Goal: Find specific page/section: Find specific page/section

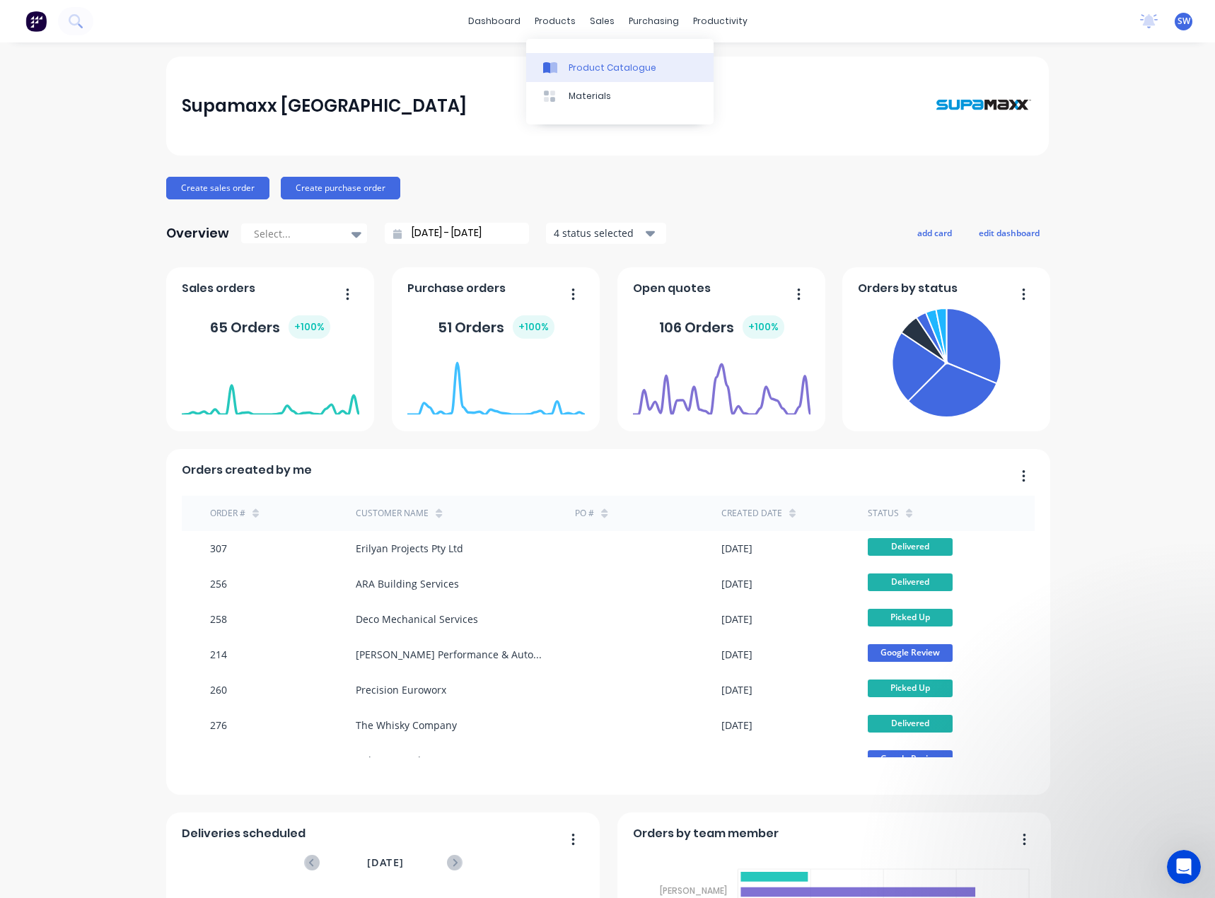
click at [570, 66] on div "Product Catalogue" at bounding box center [613, 68] width 88 height 13
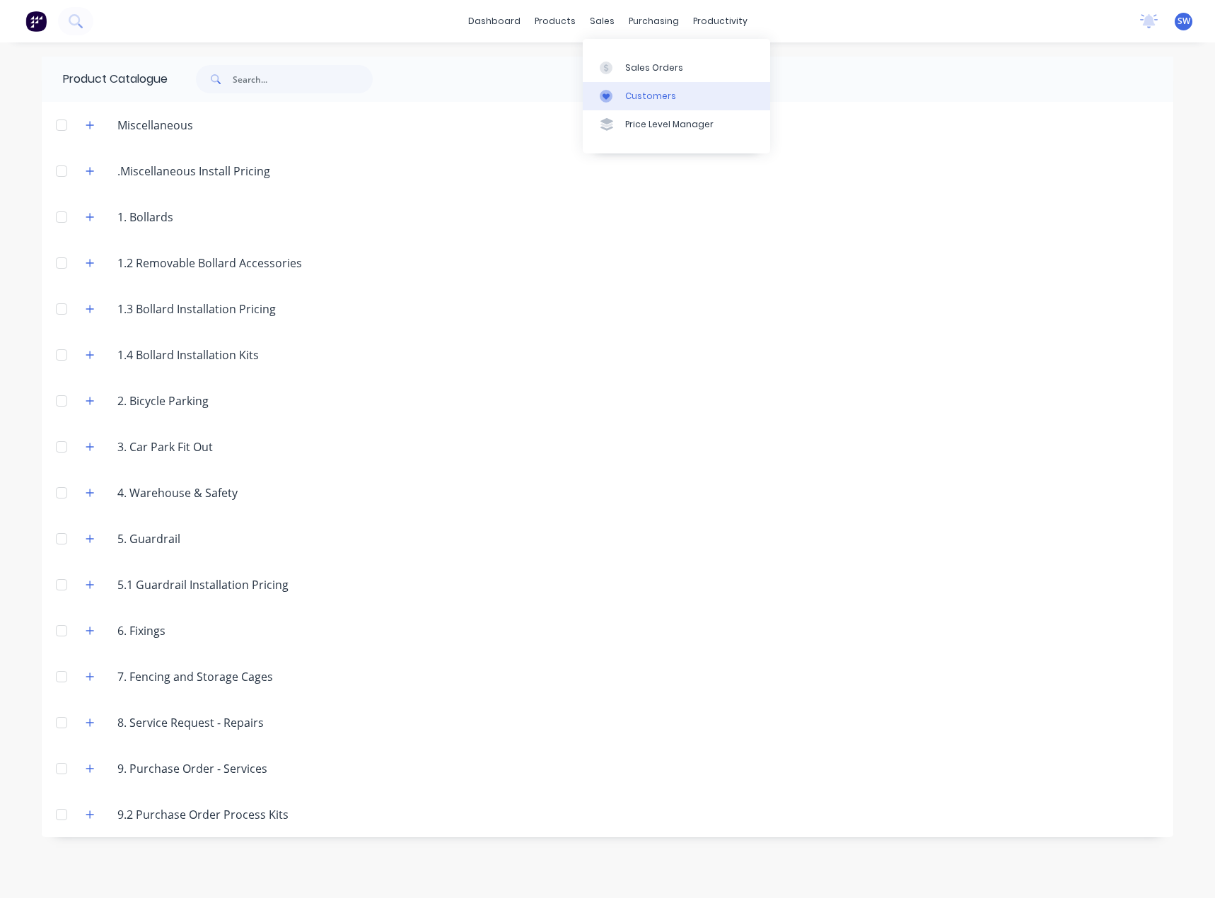
click at [652, 99] on div "Customers" at bounding box center [650, 96] width 51 height 13
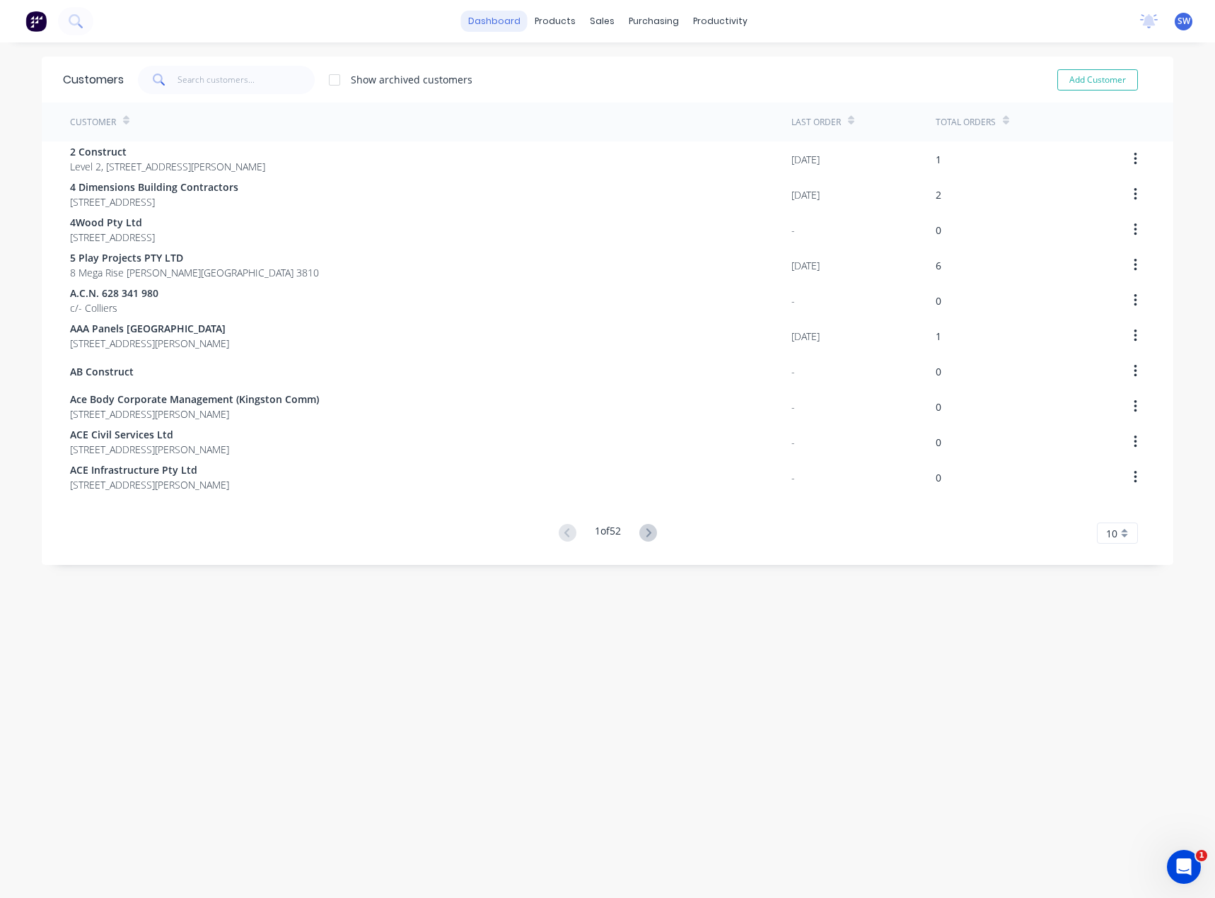
click at [472, 25] on link "dashboard" at bounding box center [494, 21] width 67 height 21
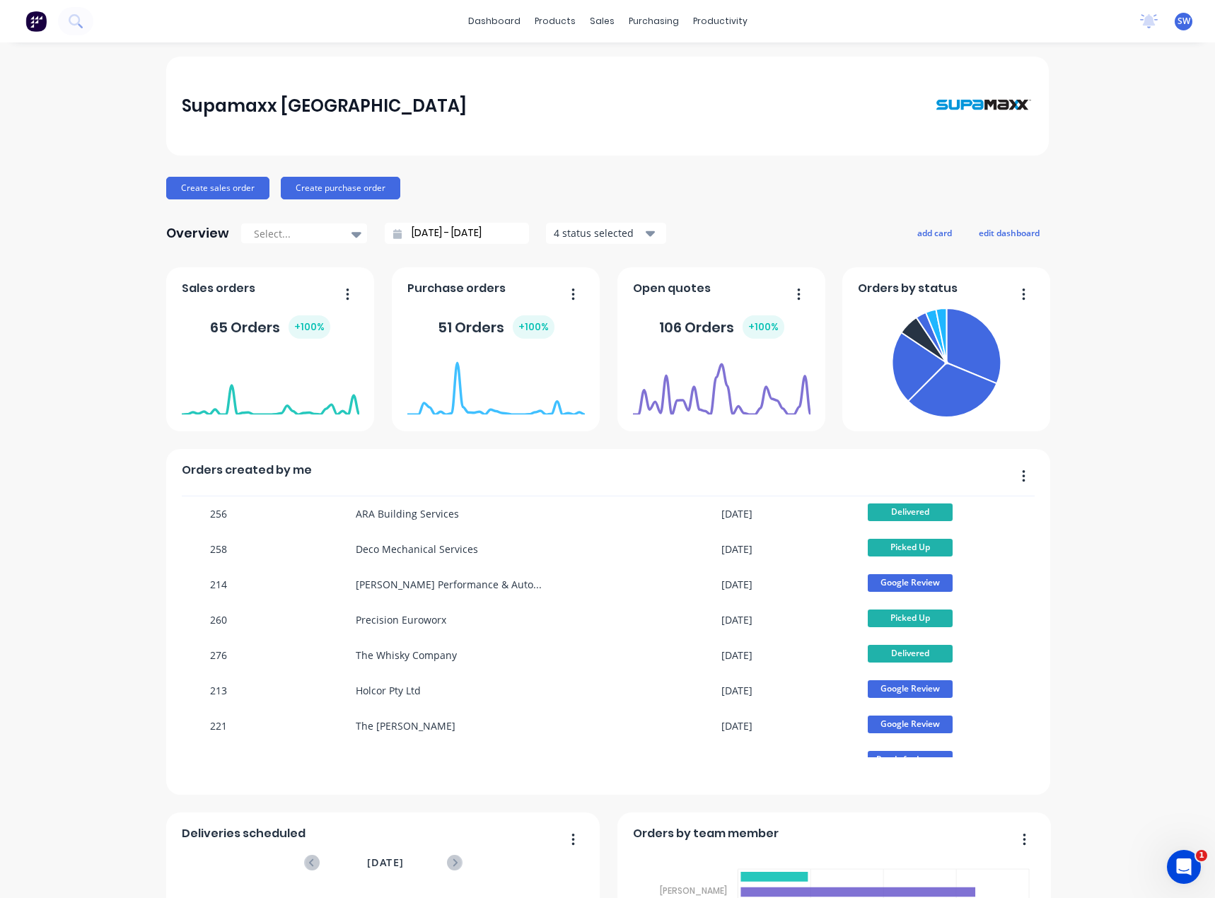
scroll to position [71, 0]
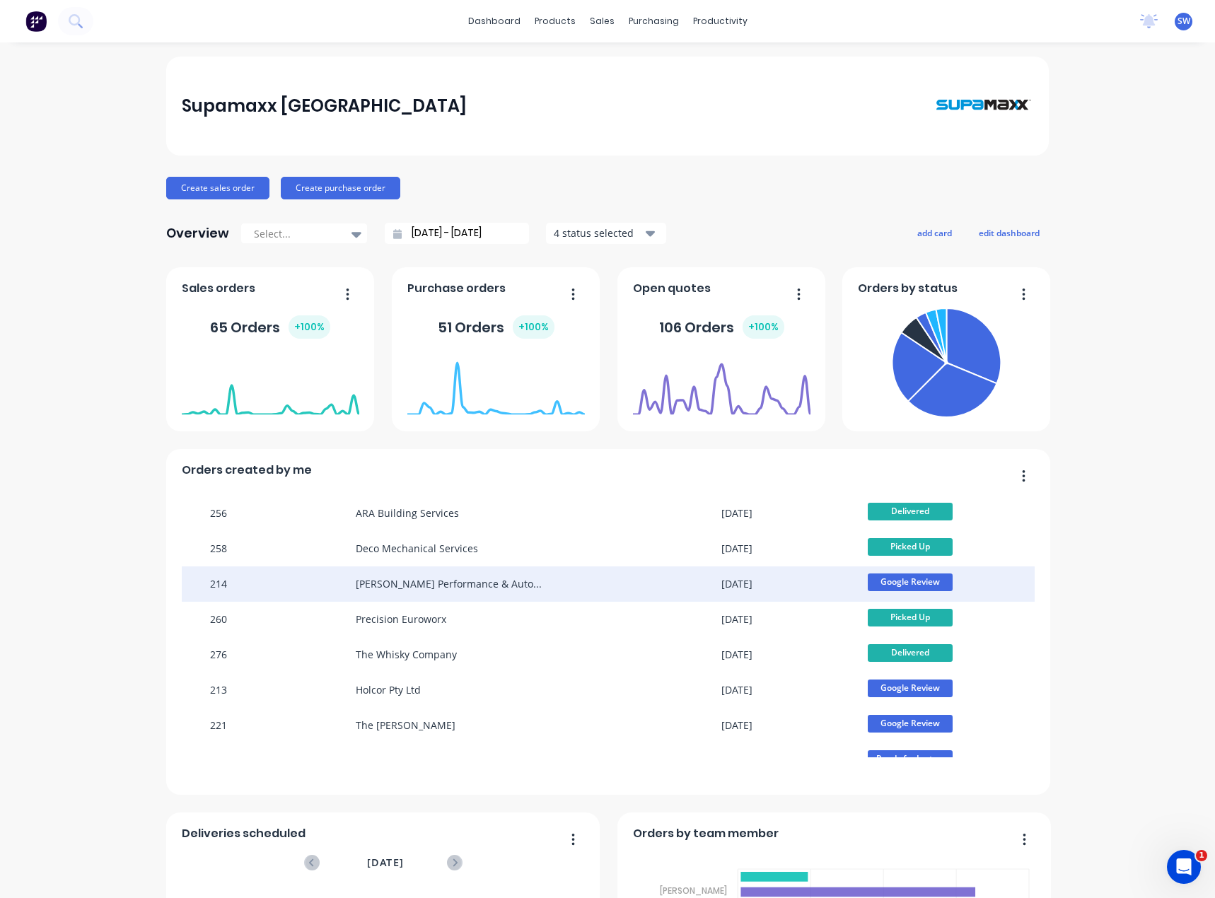
click at [490, 592] on div "[PERSON_NAME] Performance & Automotive" at bounding box center [465, 584] width 219 height 35
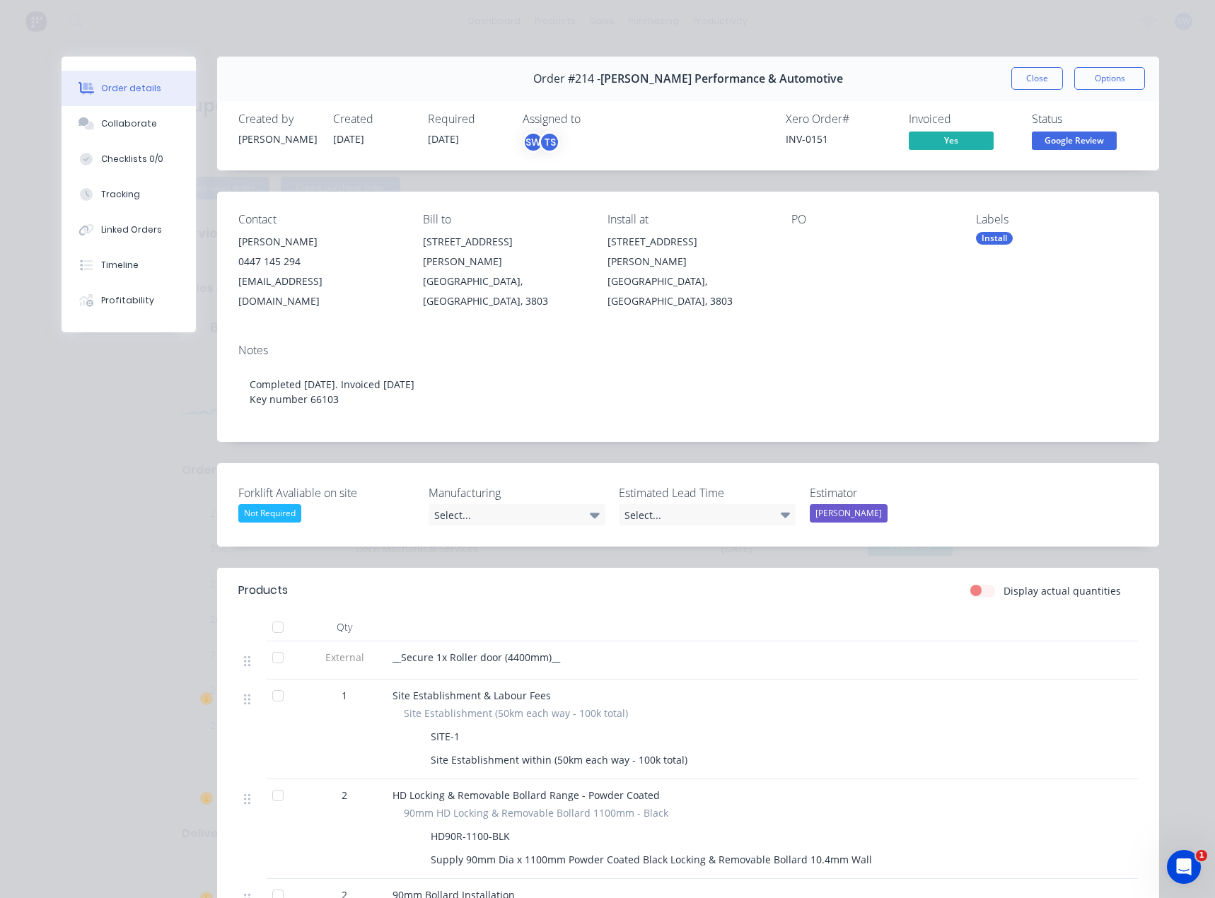
click at [802, 144] on div "INV-0151" at bounding box center [839, 139] width 106 height 15
click at [1036, 74] on button "Close" at bounding box center [1038, 78] width 52 height 23
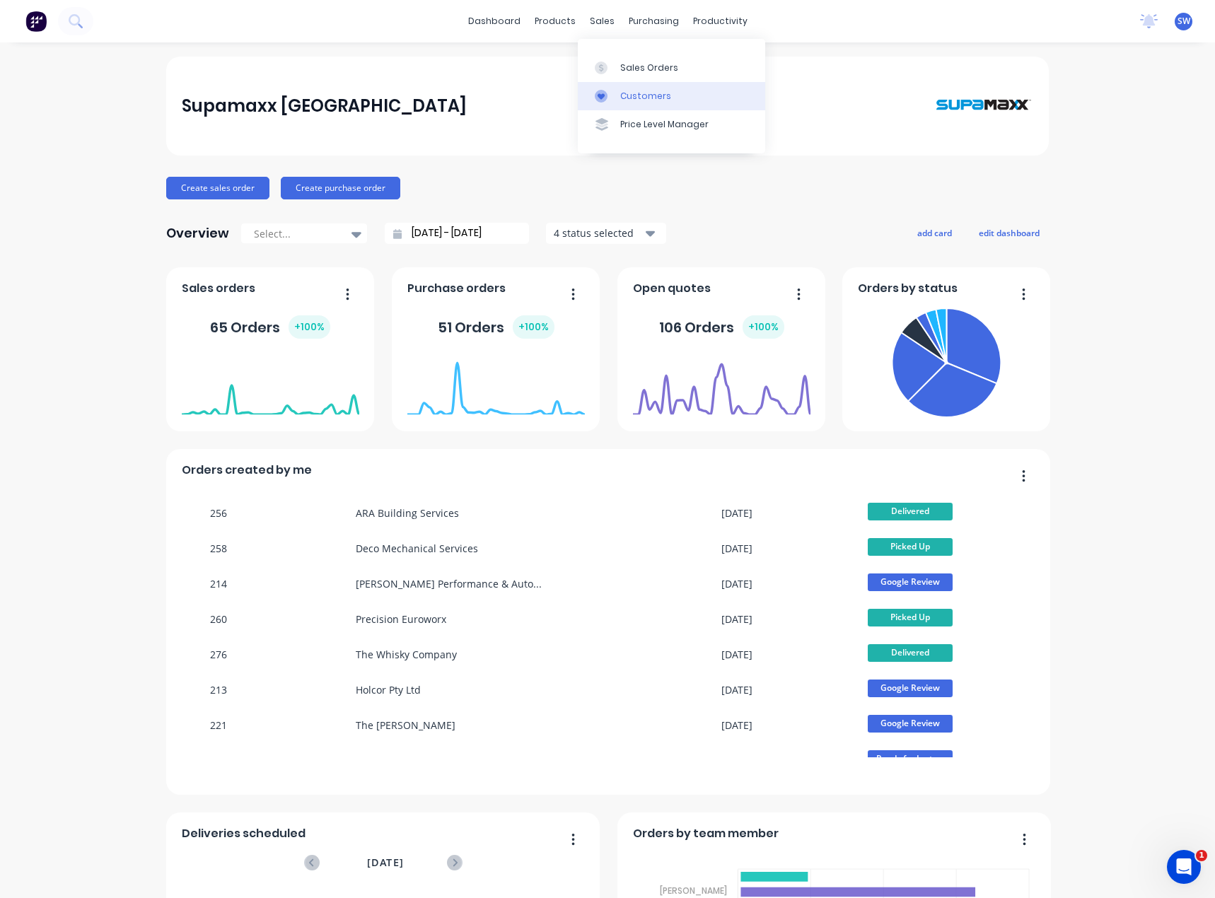
click at [633, 98] on div "Customers" at bounding box center [645, 96] width 51 height 13
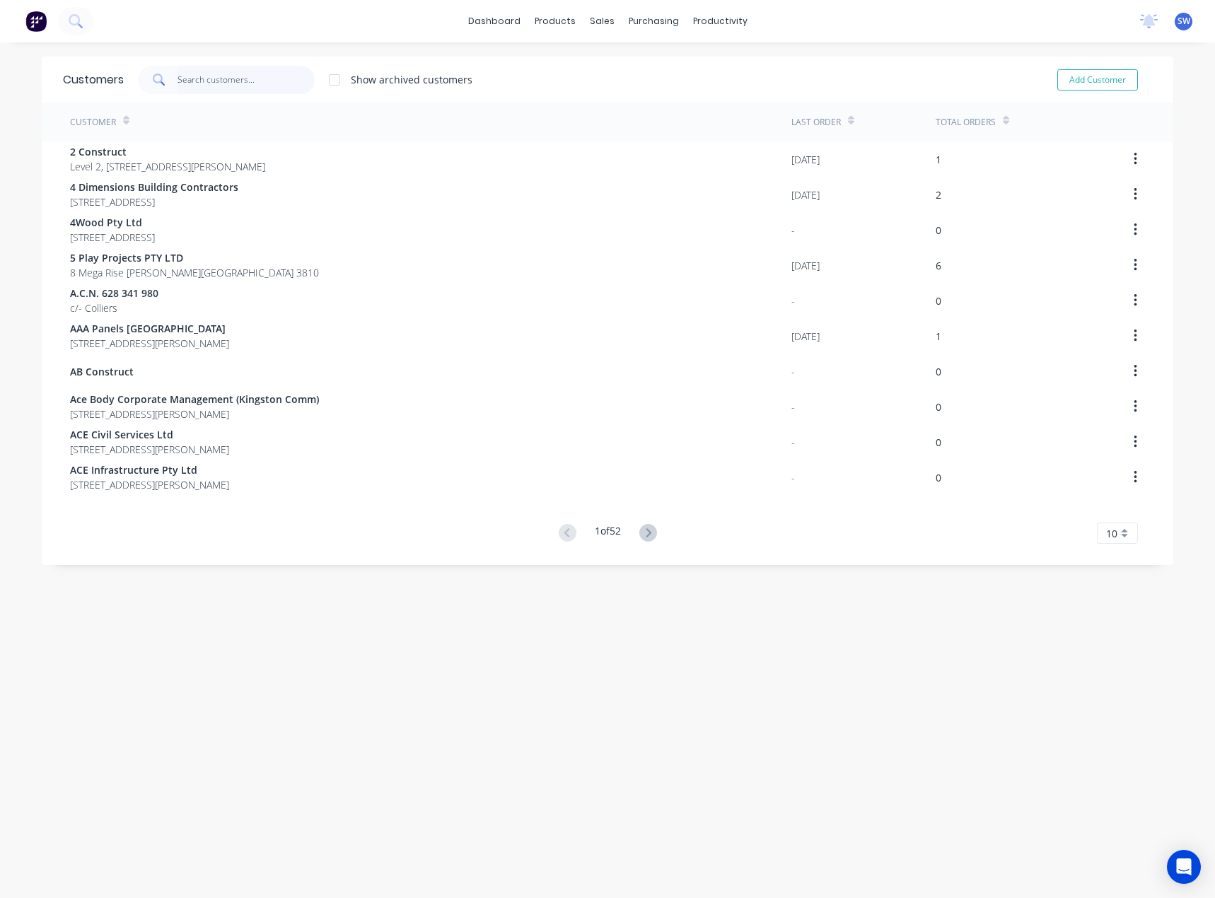
click at [243, 76] on input "text" at bounding box center [247, 80] width 138 height 28
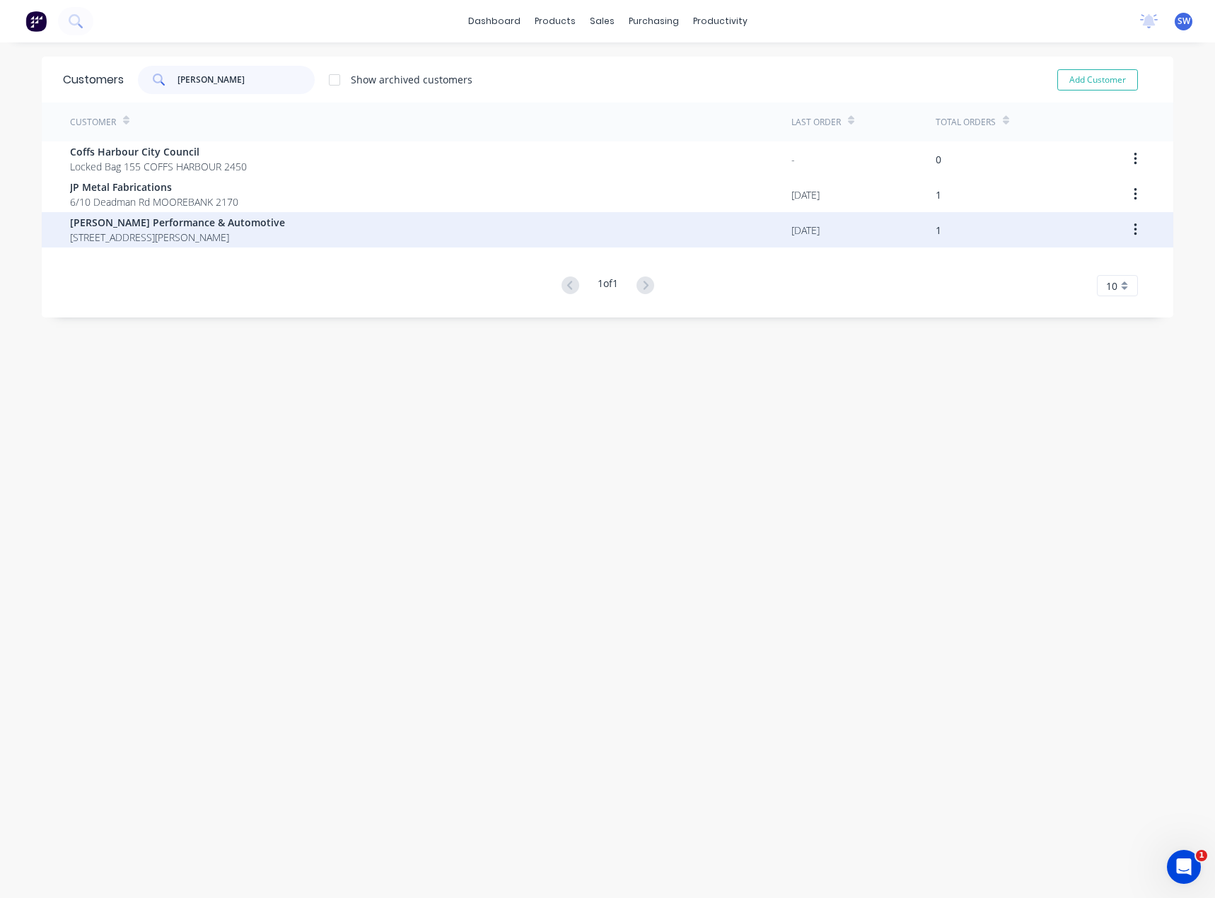
type input "Moore"
click at [213, 227] on span "[PERSON_NAME] Performance & Automotive" at bounding box center [177, 222] width 215 height 15
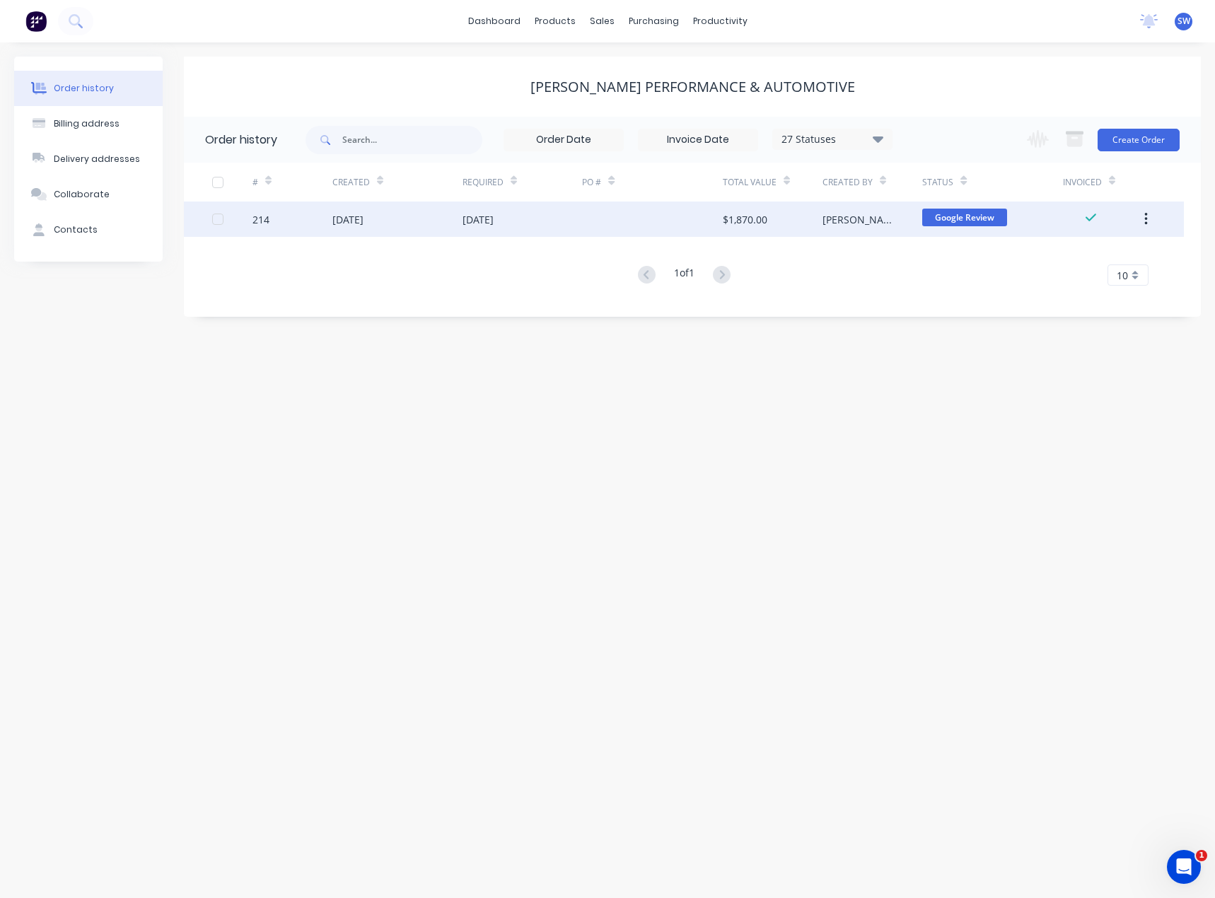
click at [633, 222] on div at bounding box center [652, 219] width 140 height 35
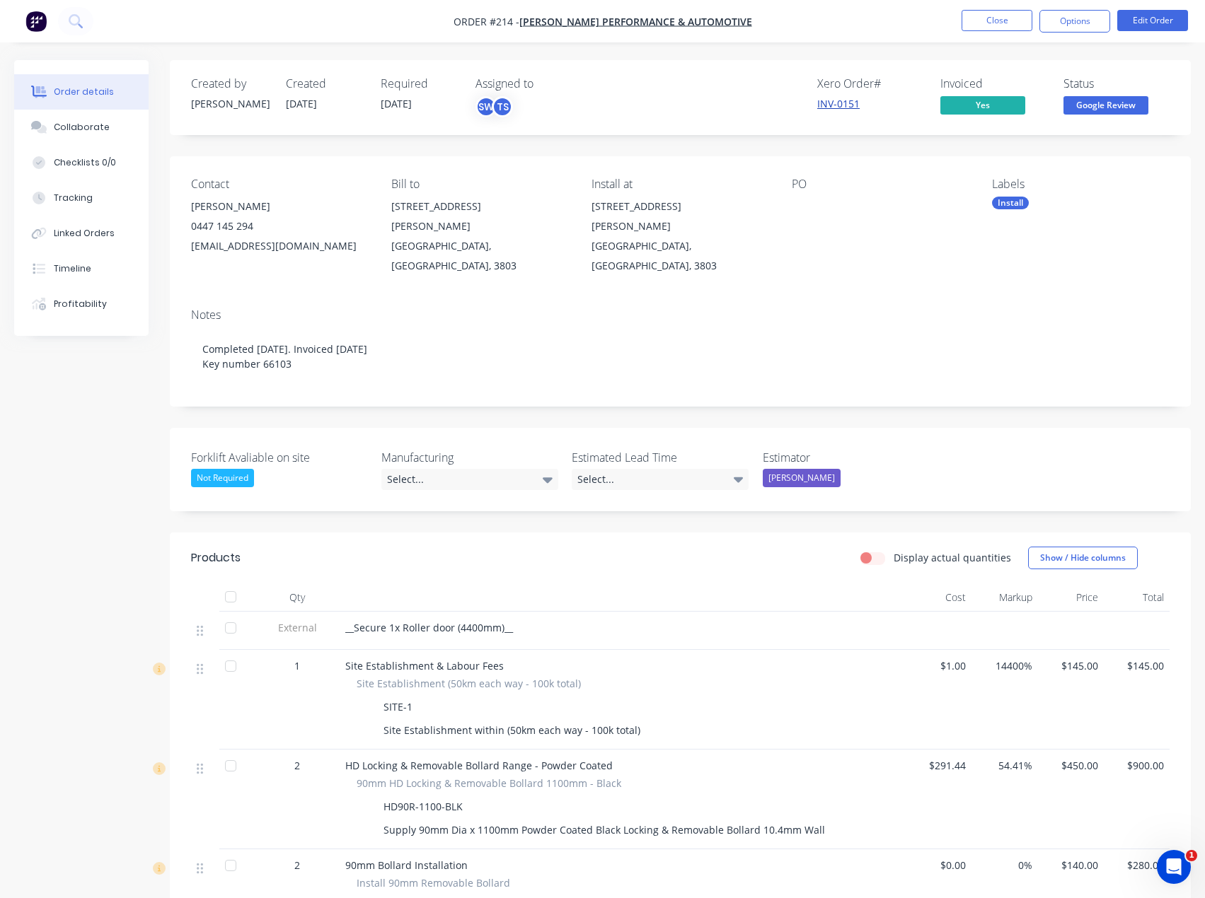
click at [839, 106] on link "INV-0151" at bounding box center [838, 103] width 42 height 13
click at [1014, 23] on button "Close" at bounding box center [996, 20] width 71 height 21
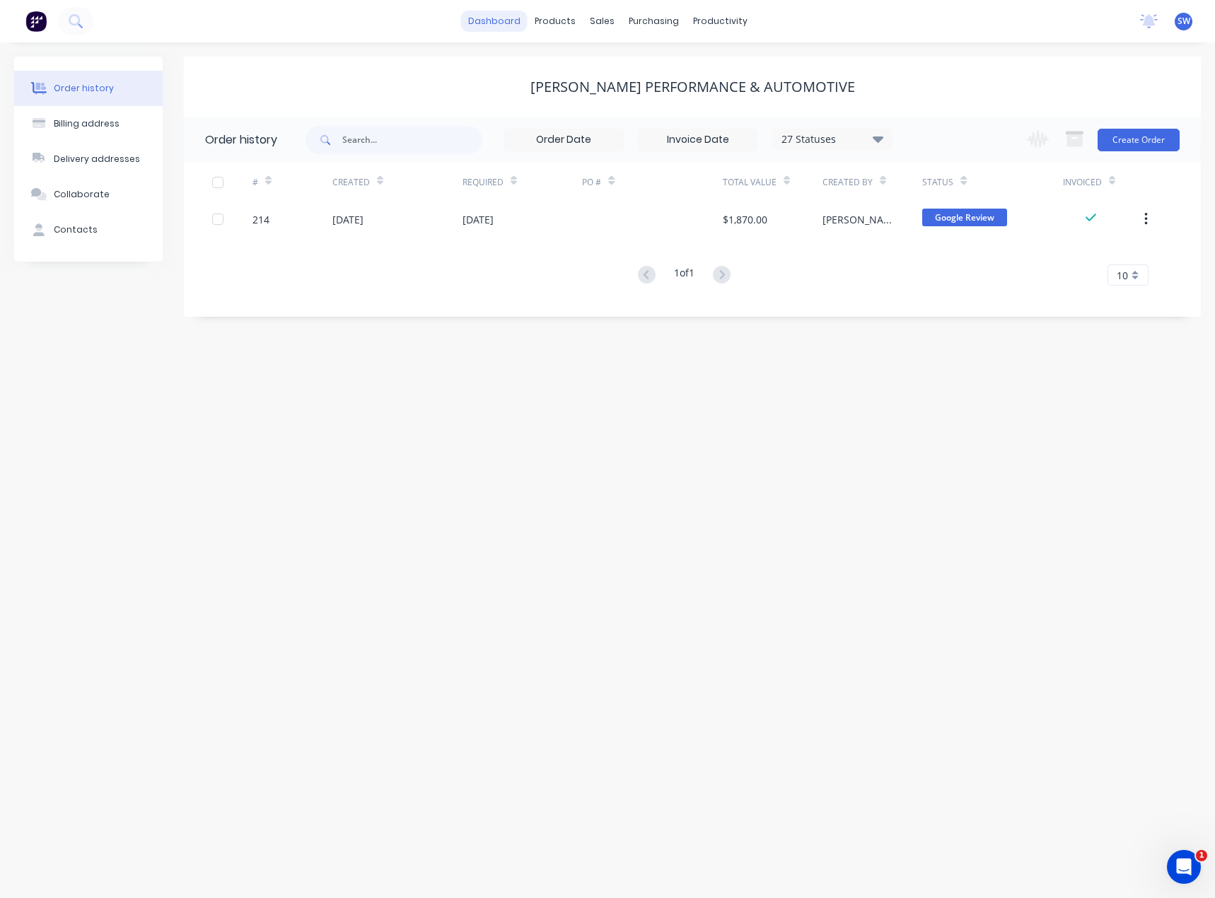
click at [508, 15] on link "dashboard" at bounding box center [494, 21] width 67 height 21
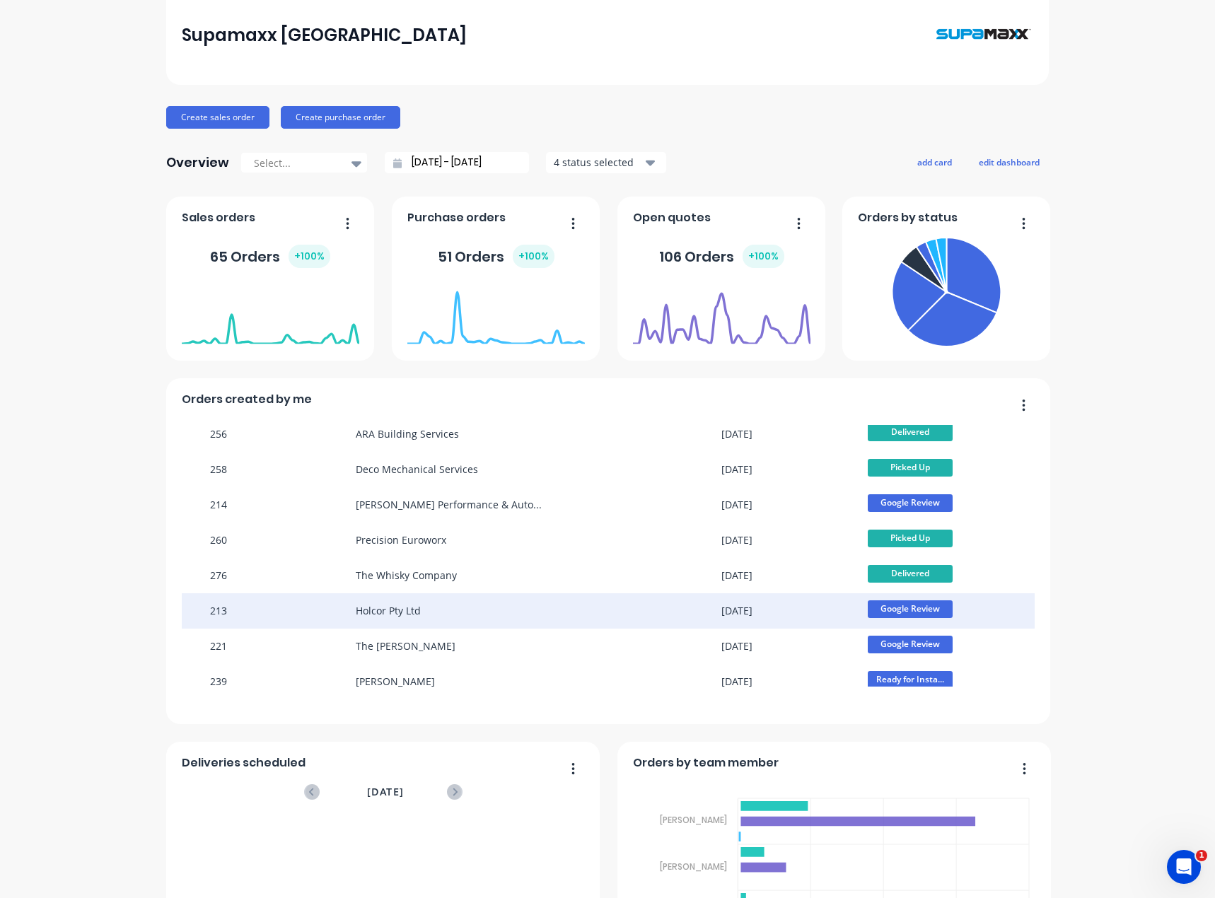
scroll to position [92, 0]
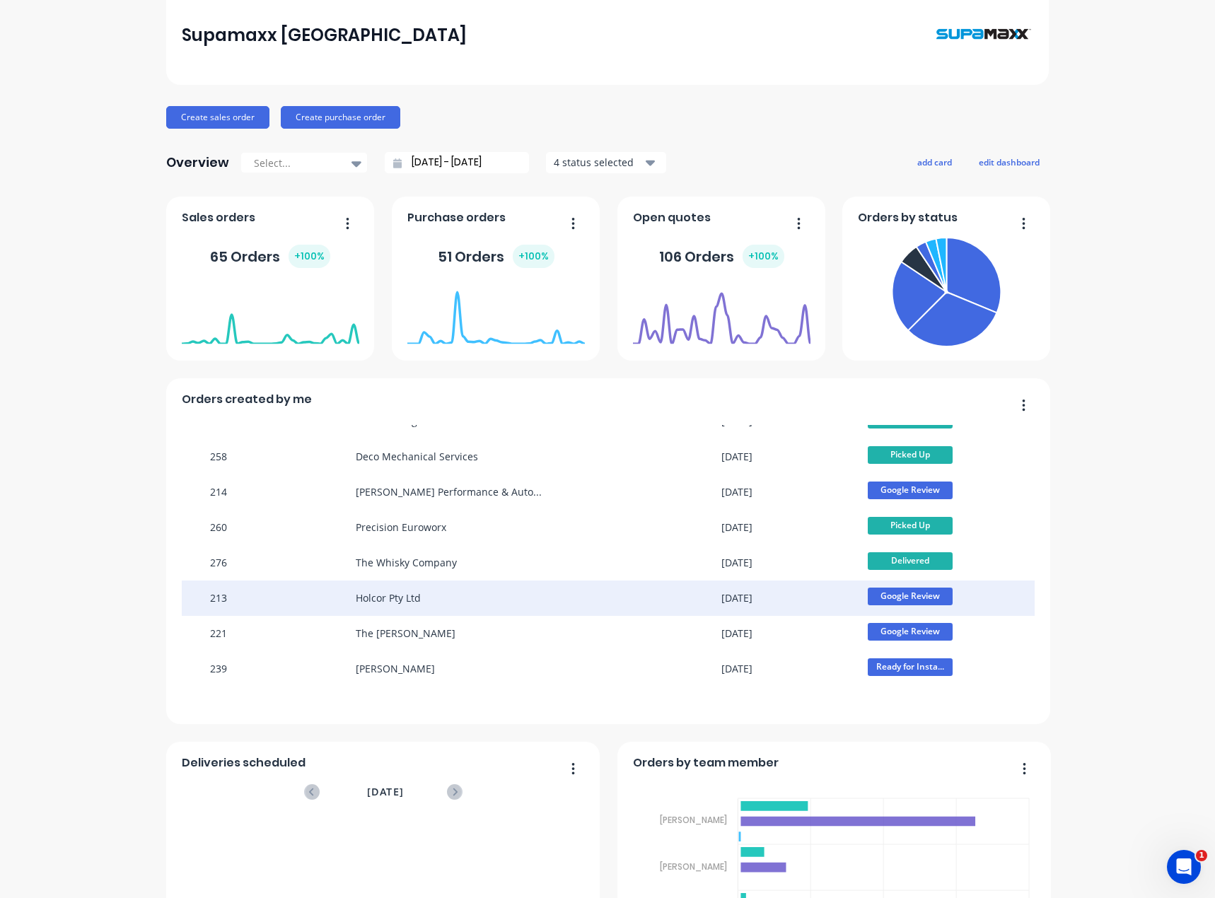
click at [429, 592] on div "Holcor Pty Ltd" at bounding box center [465, 598] width 219 height 35
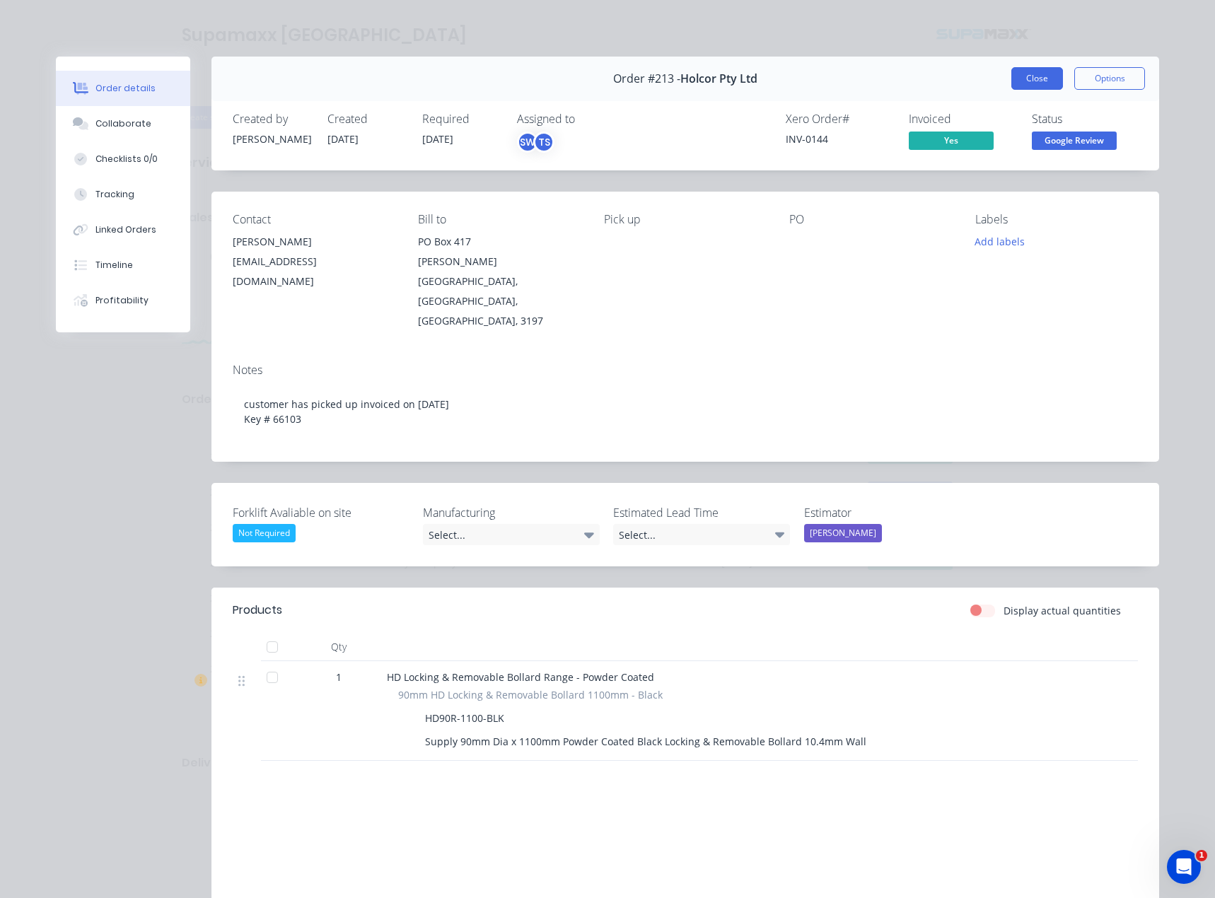
click at [1021, 80] on button "Close" at bounding box center [1038, 78] width 52 height 23
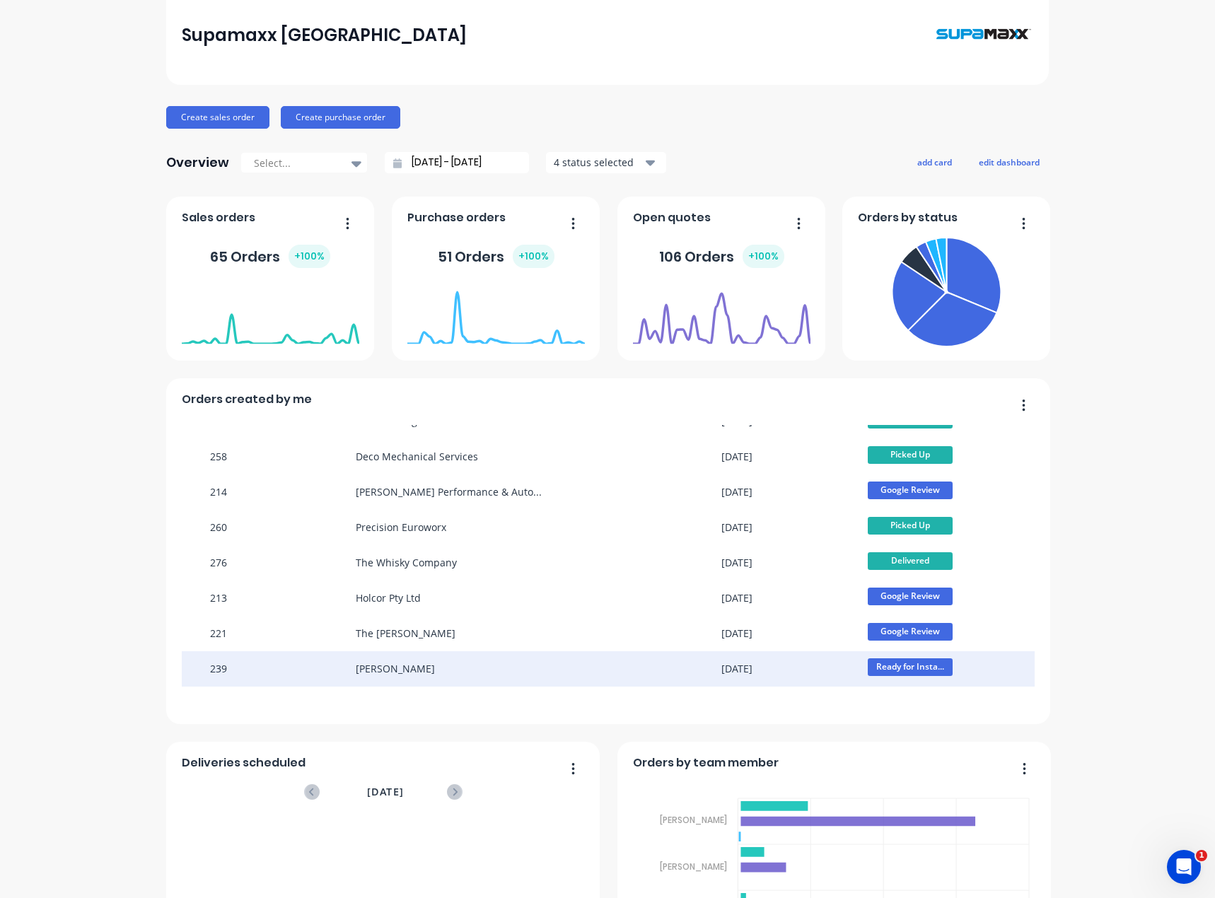
click at [699, 670] on div at bounding box center [648, 669] width 146 height 35
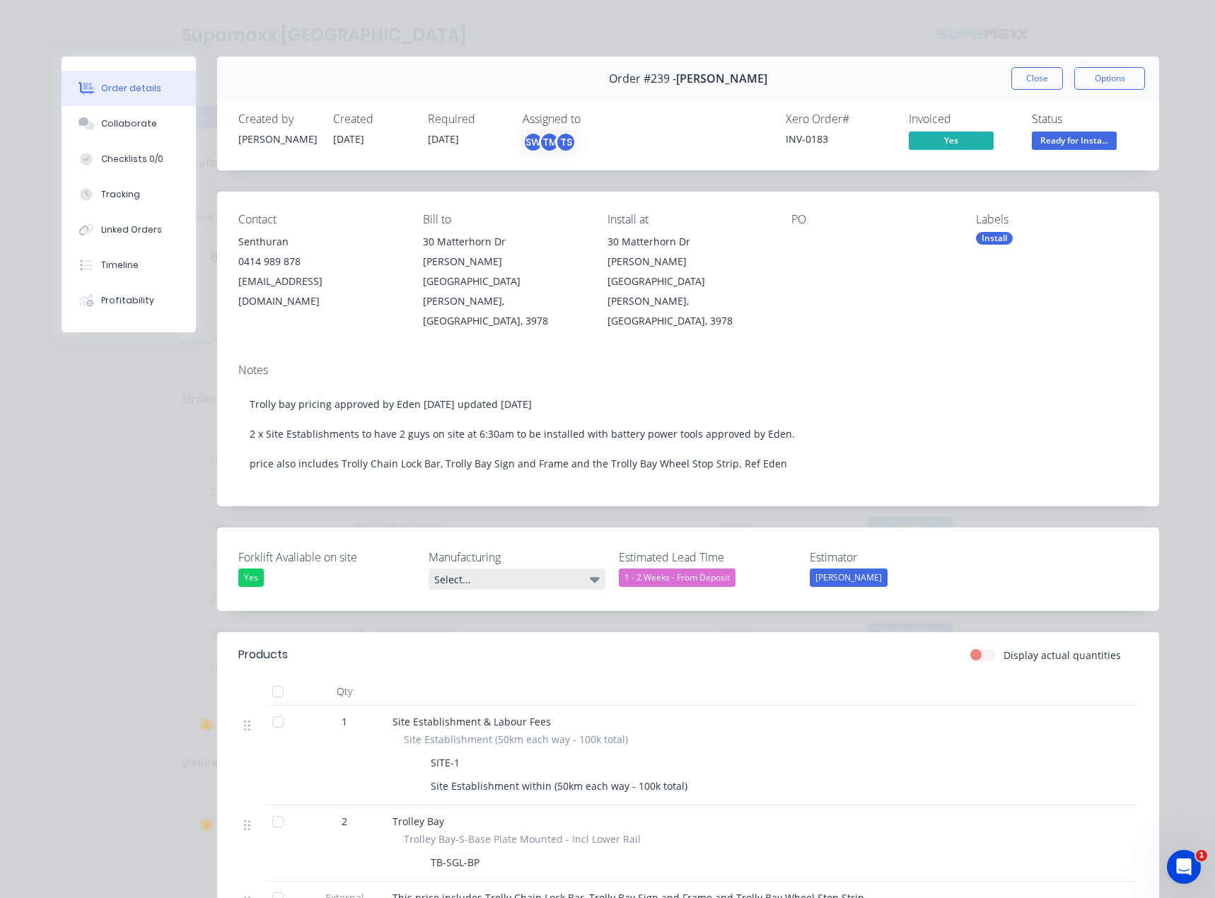
click at [451, 569] on div "Select..." at bounding box center [517, 579] width 177 height 21
click at [593, 577] on icon at bounding box center [595, 580] width 10 height 6
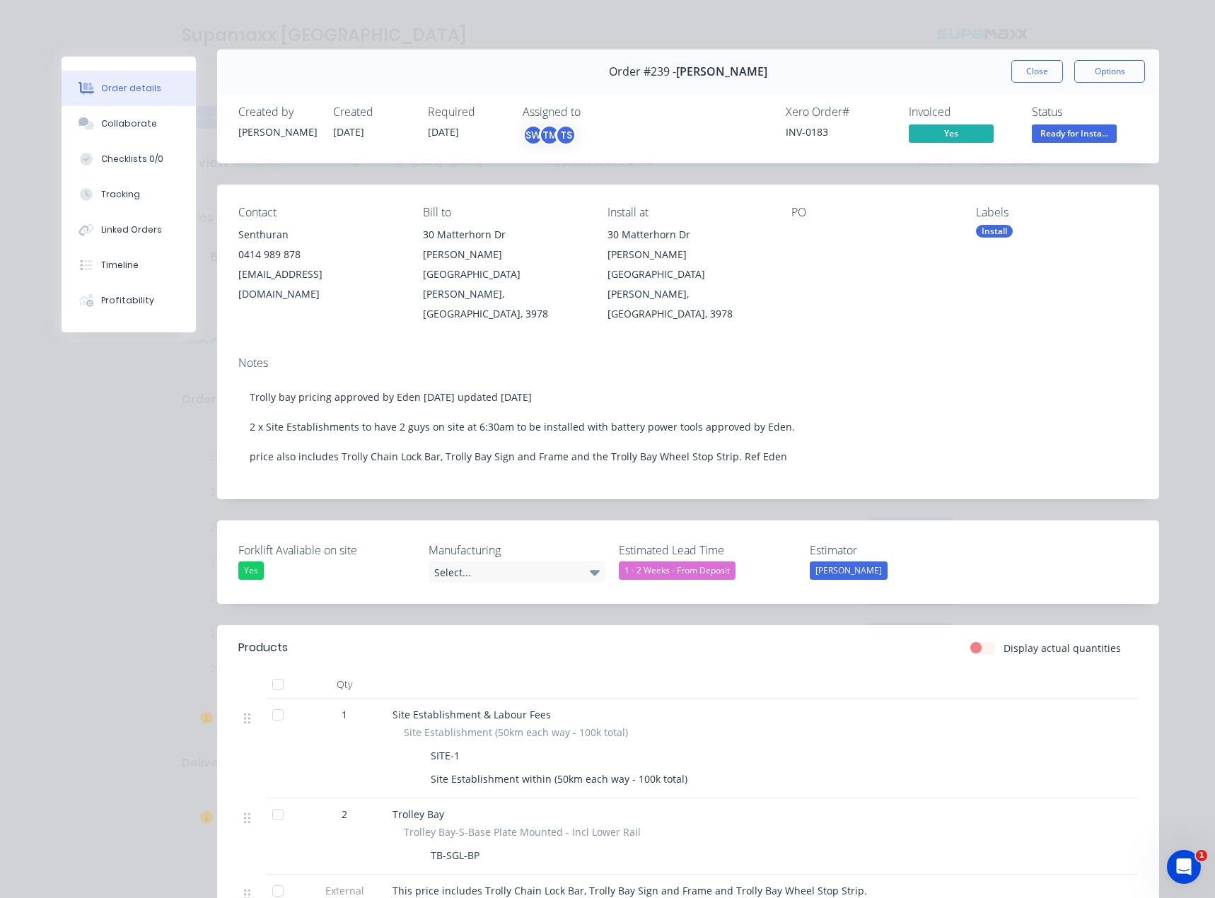
scroll to position [0, 0]
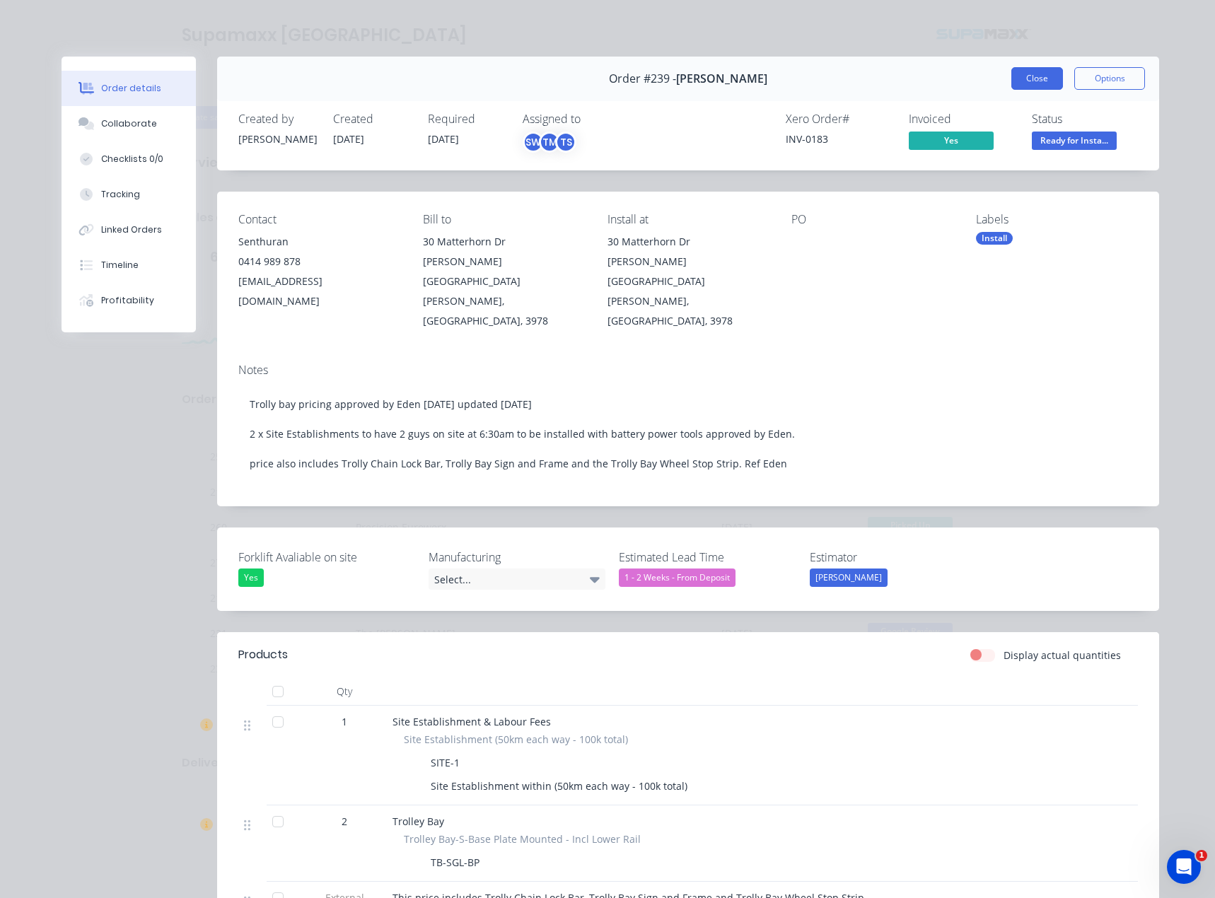
click at [1031, 73] on button "Close" at bounding box center [1038, 78] width 52 height 23
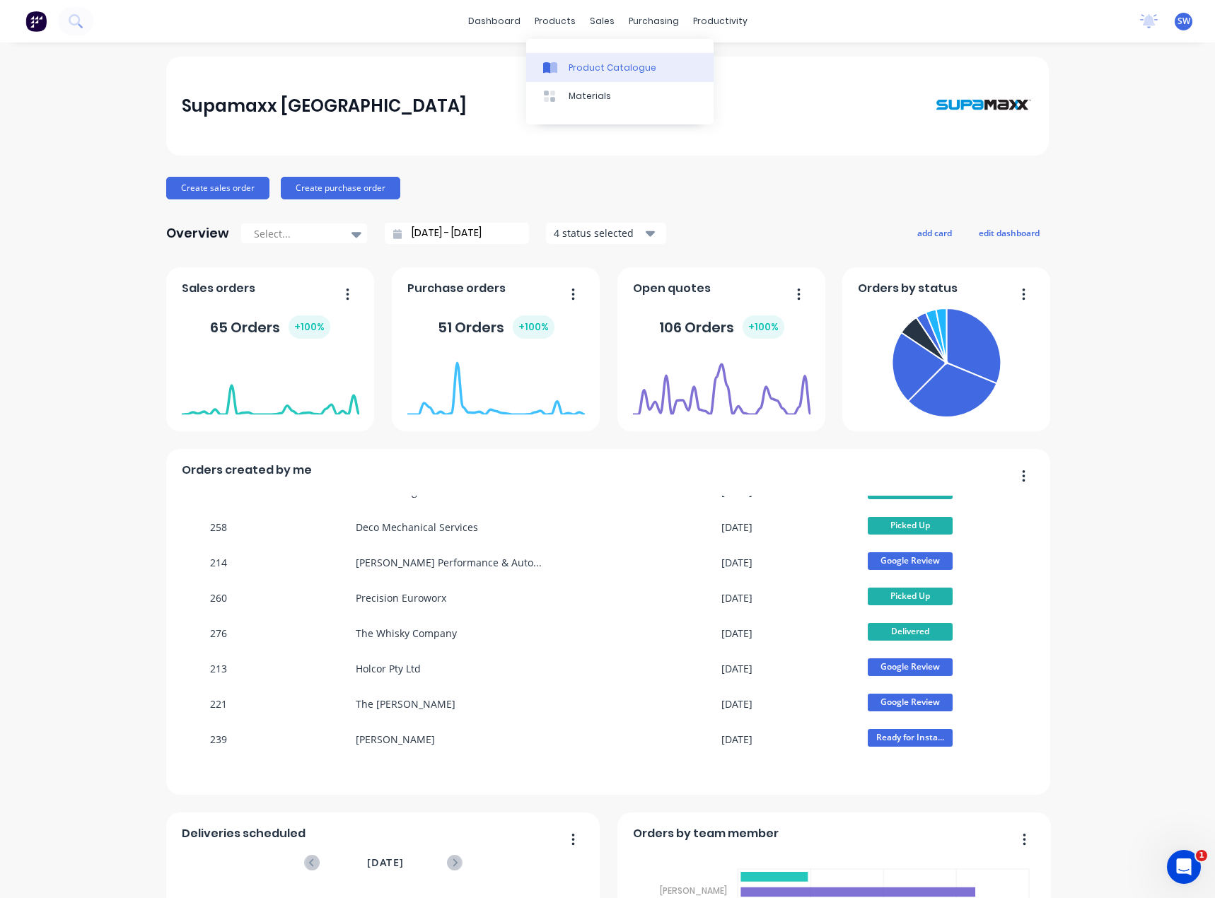
click at [574, 64] on div "Product Catalogue" at bounding box center [613, 68] width 88 height 13
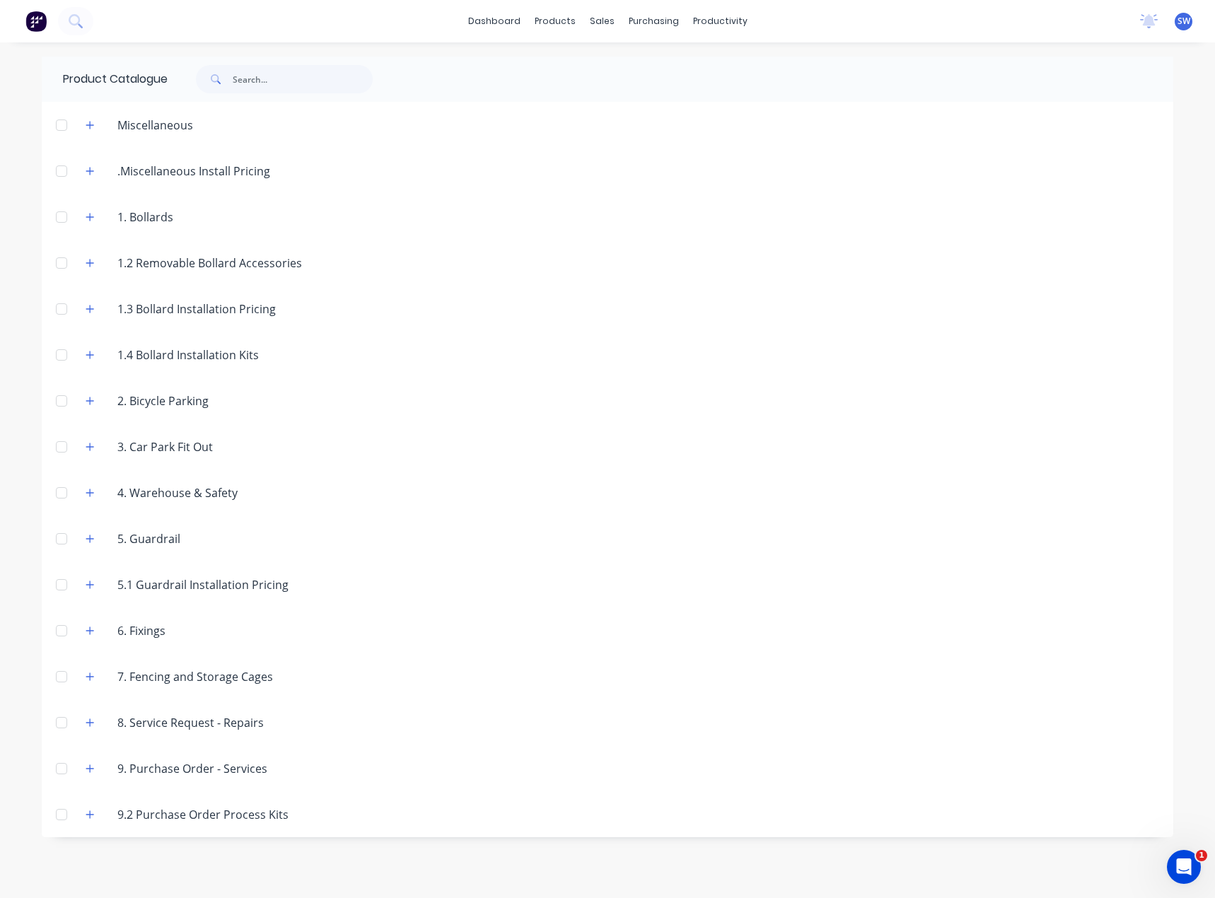
click at [233, 73] on span at bounding box center [214, 79] width 37 height 28
click at [245, 81] on input "text" at bounding box center [303, 79] width 140 height 28
click at [94, 448] on icon "button" at bounding box center [90, 447] width 8 height 10
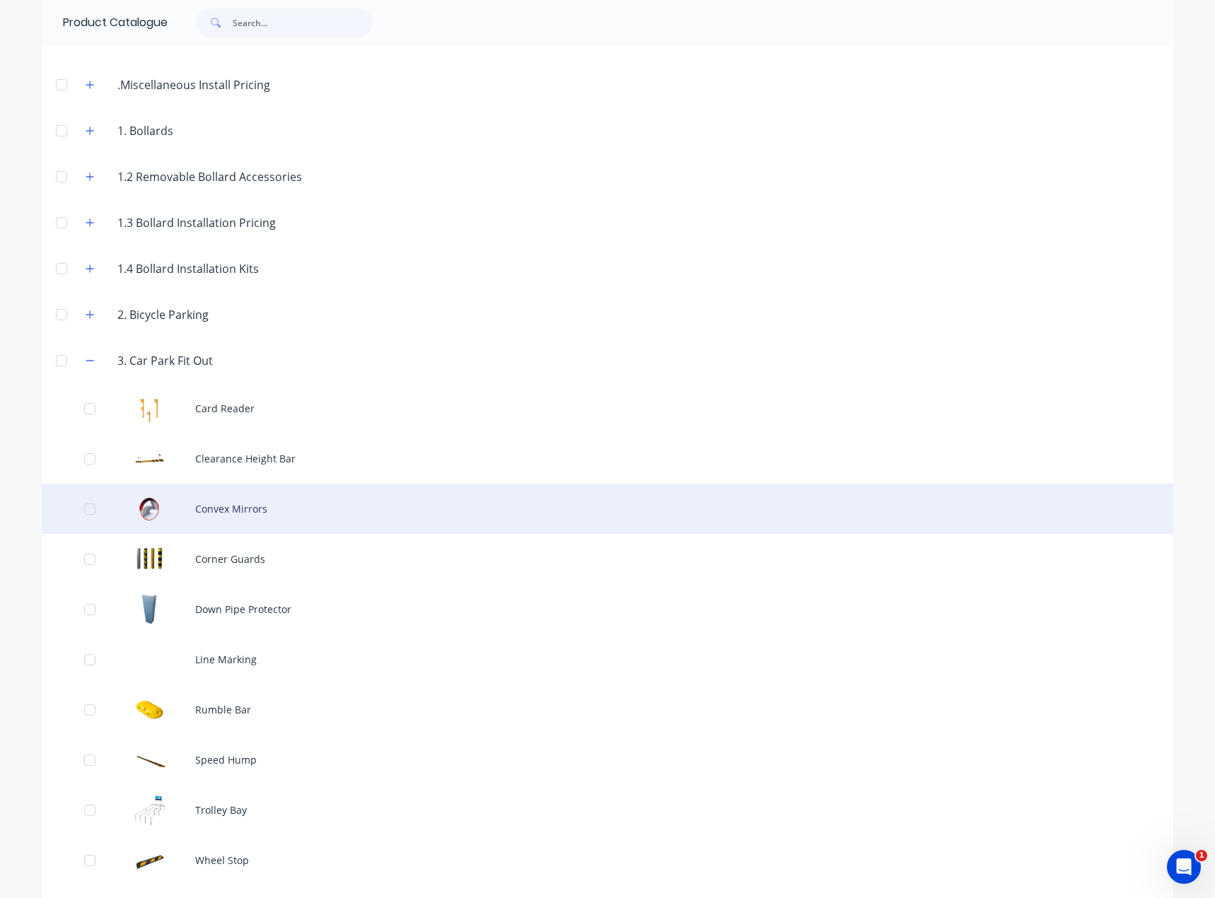
scroll to position [141, 0]
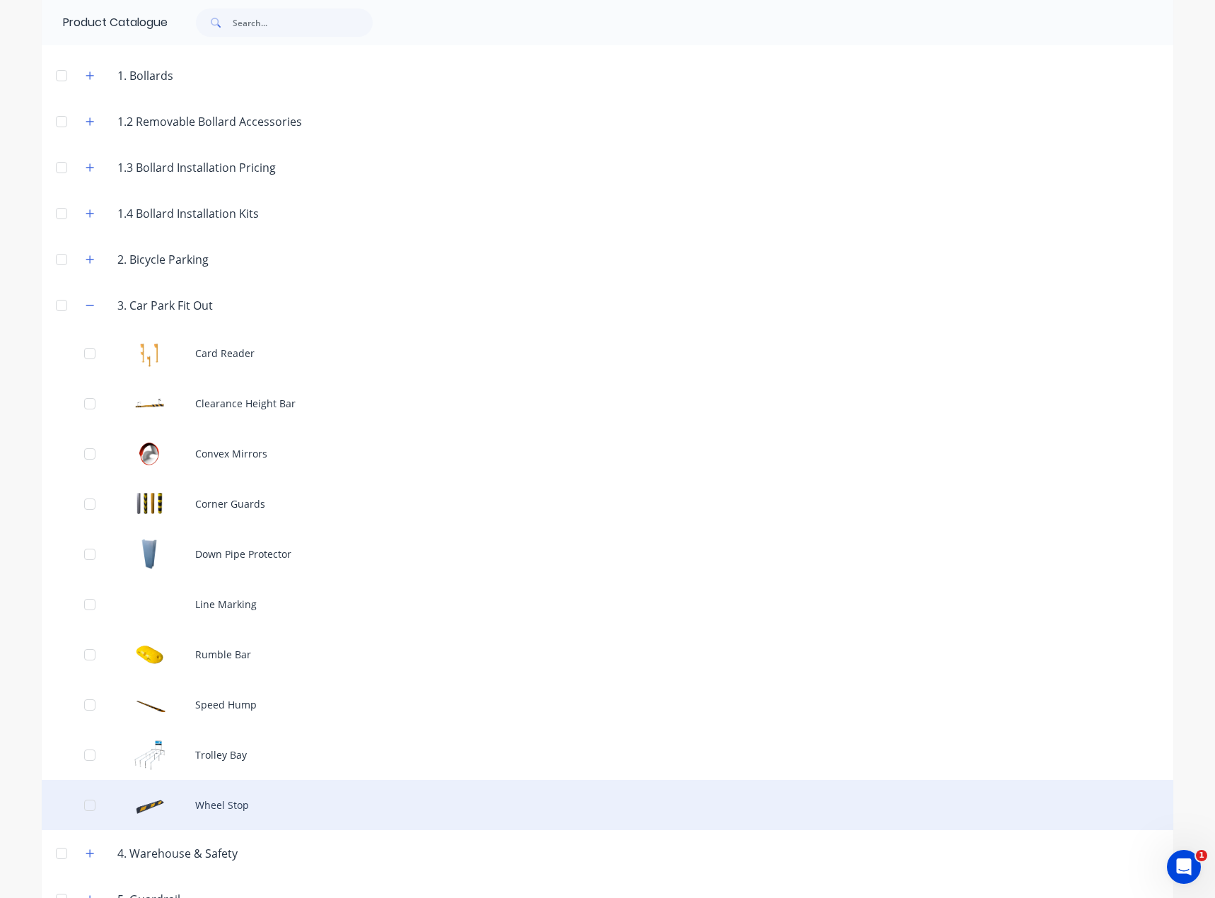
click at [237, 799] on div "Wheel Stop" at bounding box center [608, 805] width 1132 height 50
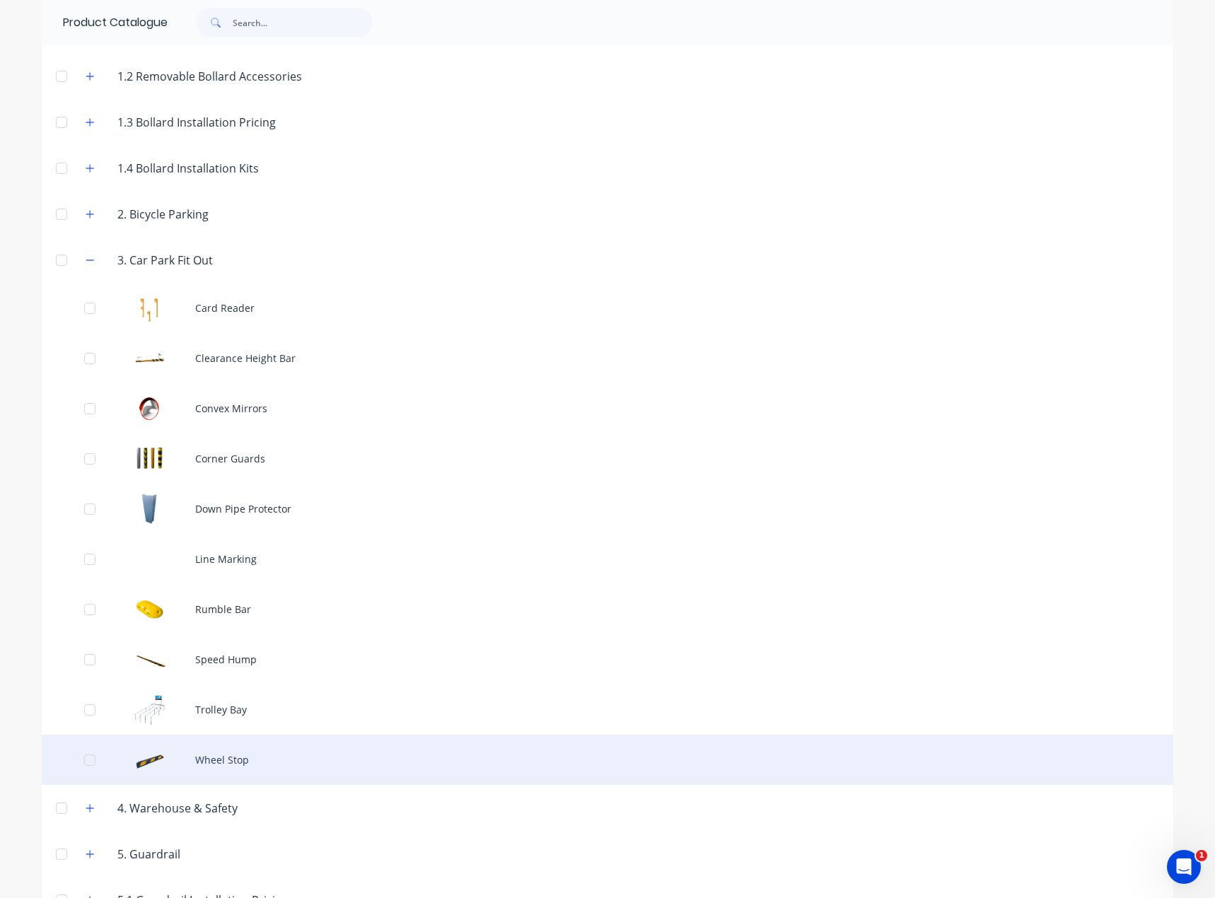
scroll to position [212, 0]
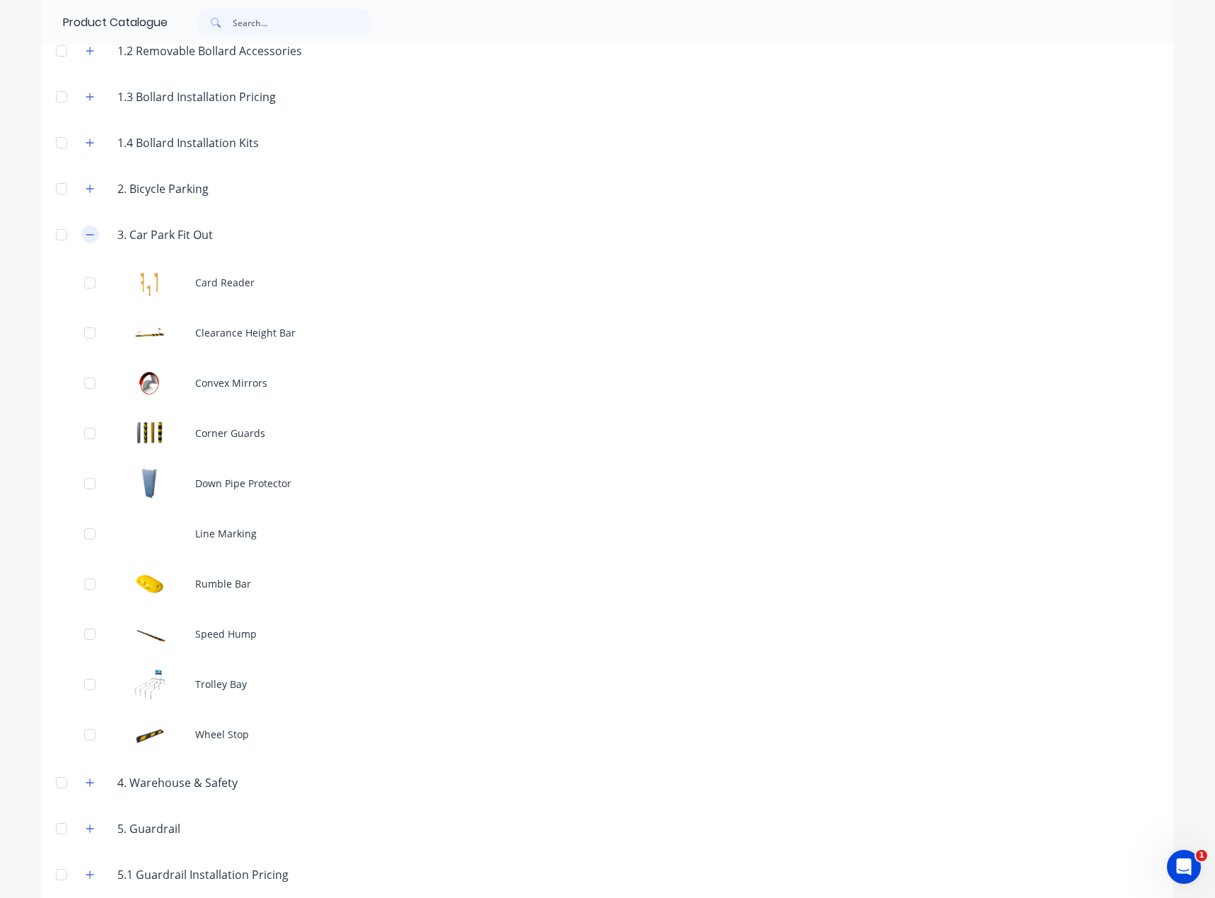
click at [86, 236] on icon "button" at bounding box center [90, 235] width 8 height 10
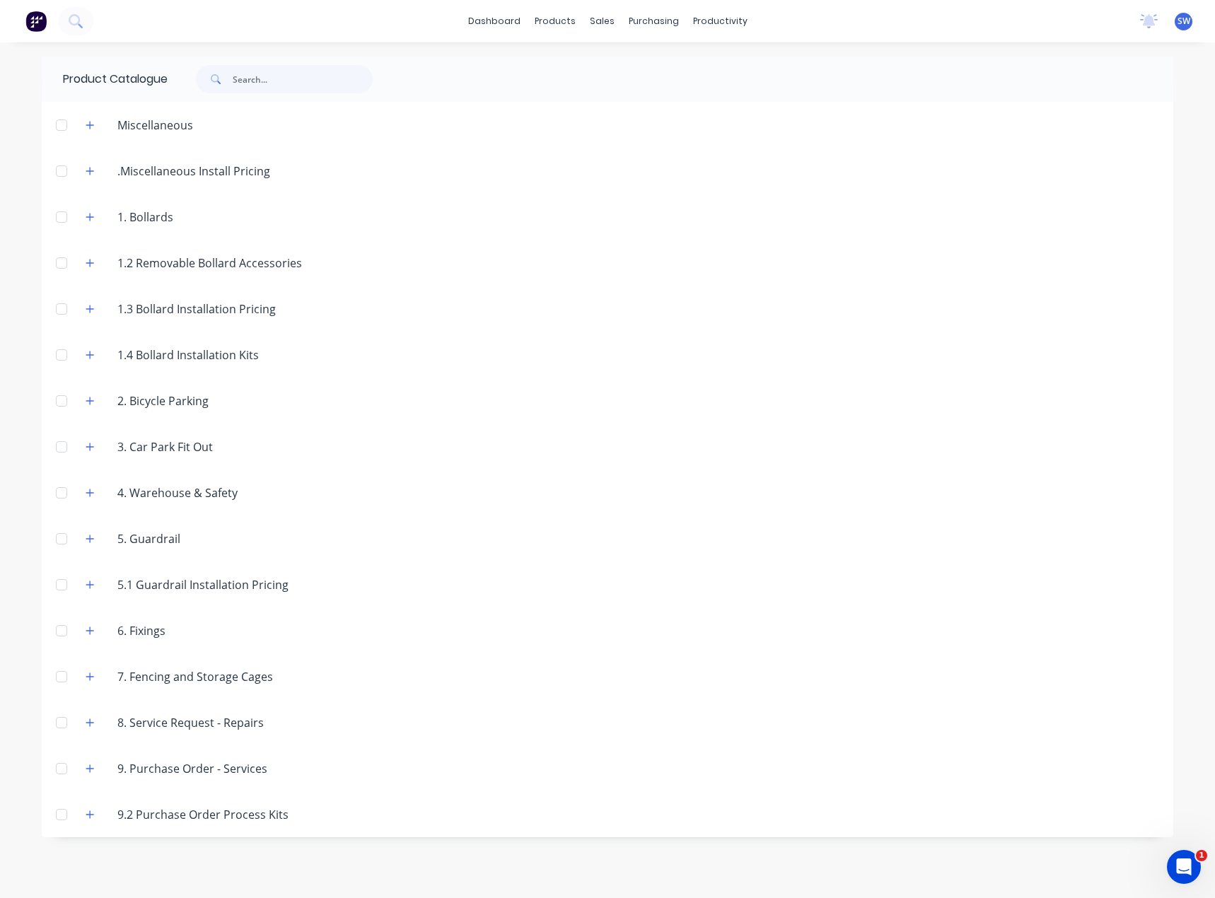
scroll to position [0, 0]
click at [96, 495] on button "button" at bounding box center [90, 493] width 18 height 18
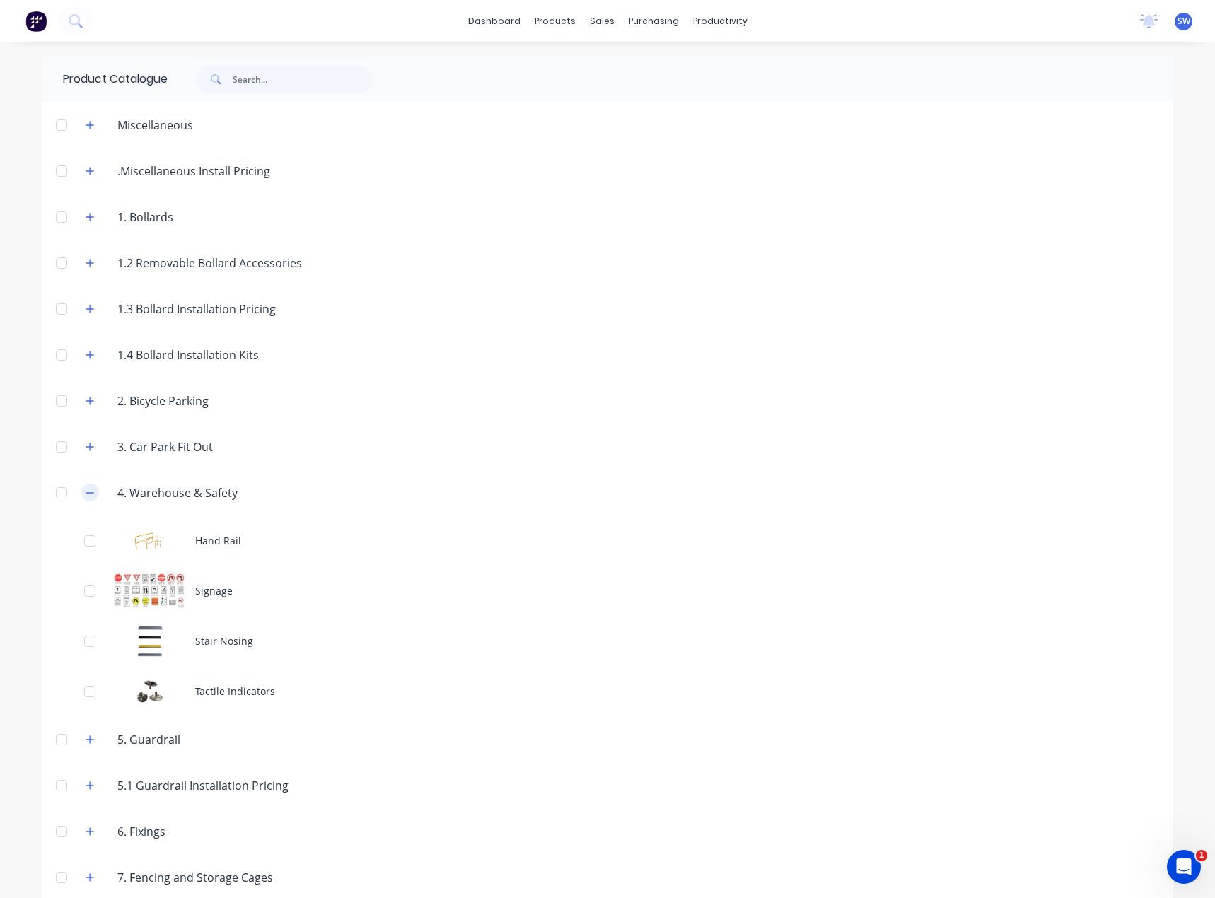
click at [90, 489] on button "button" at bounding box center [90, 493] width 18 height 18
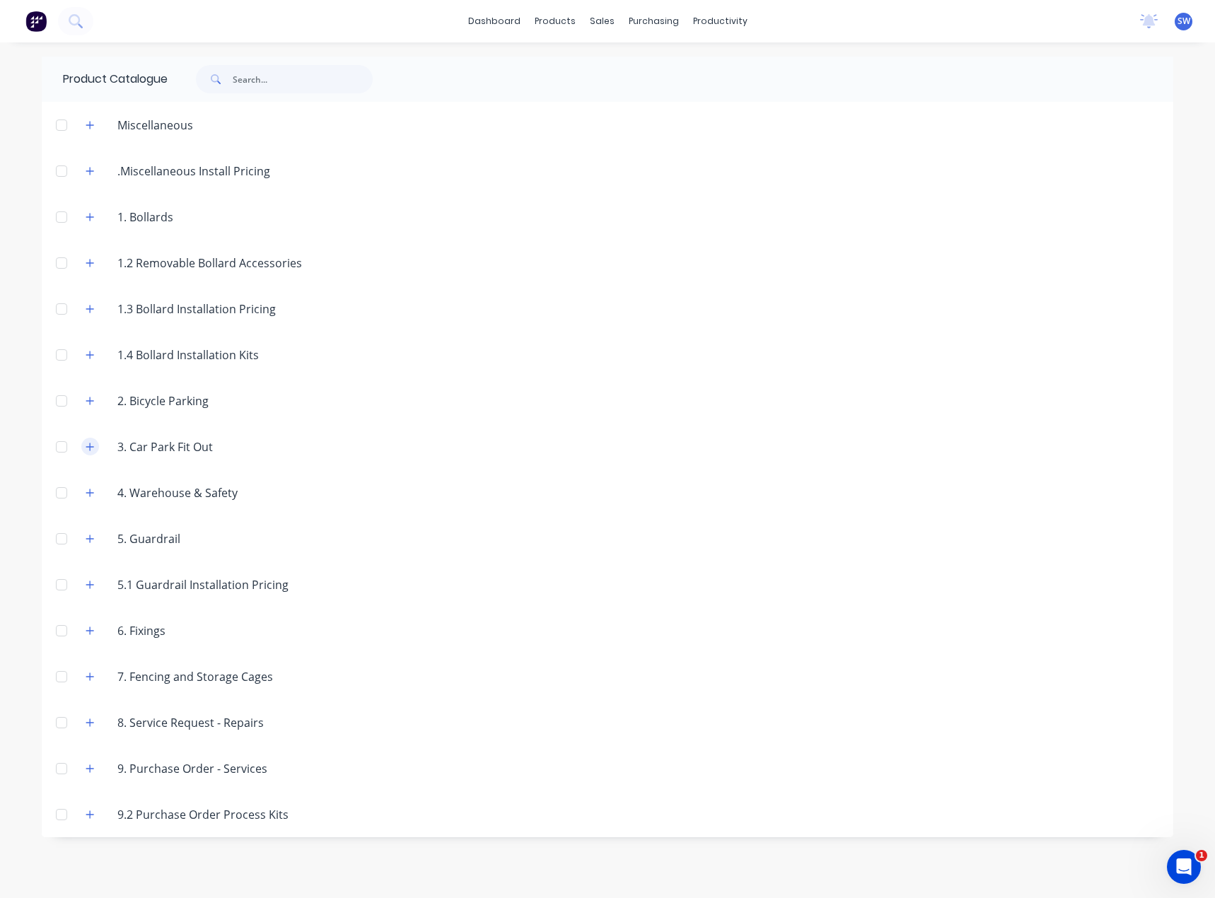
click at [89, 449] on icon "button" at bounding box center [90, 447] width 8 height 10
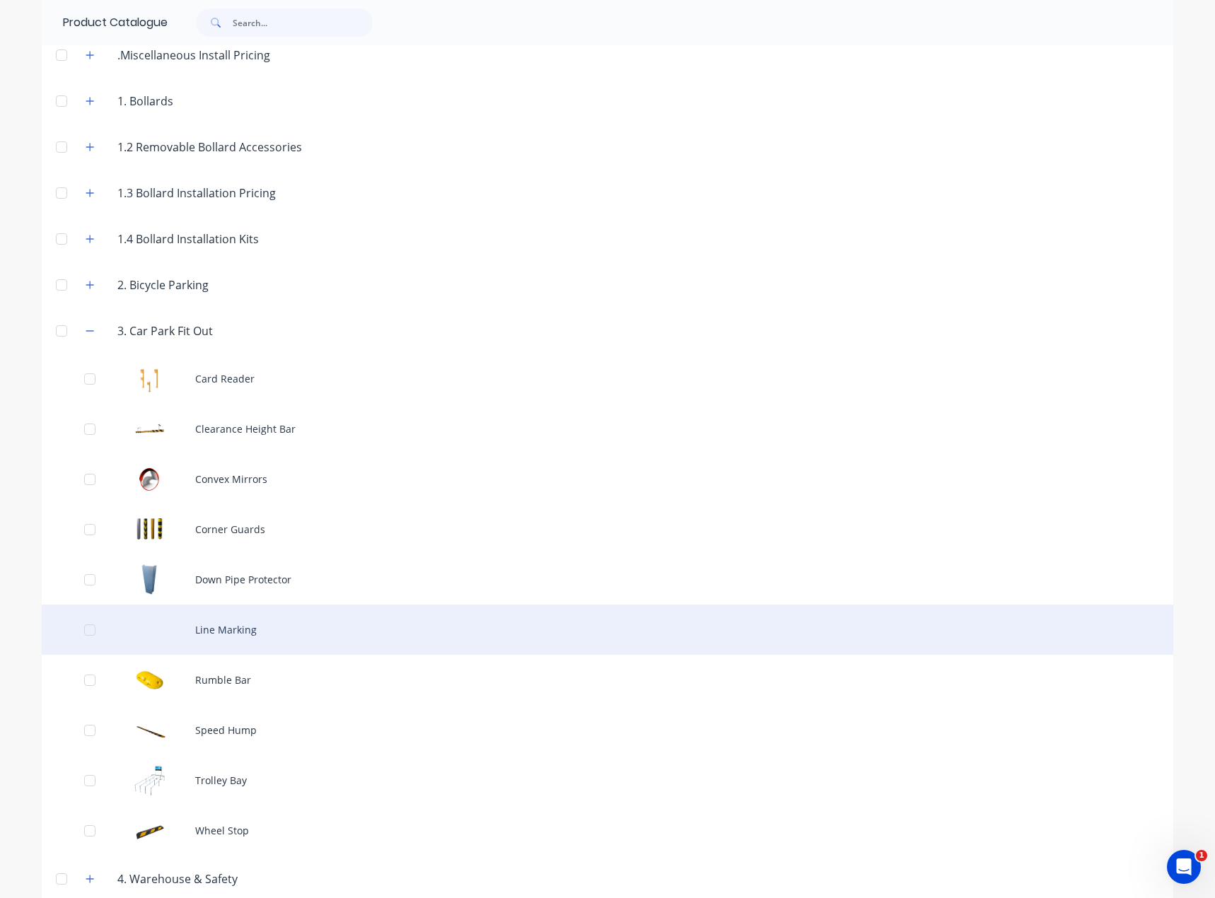
scroll to position [141, 0]
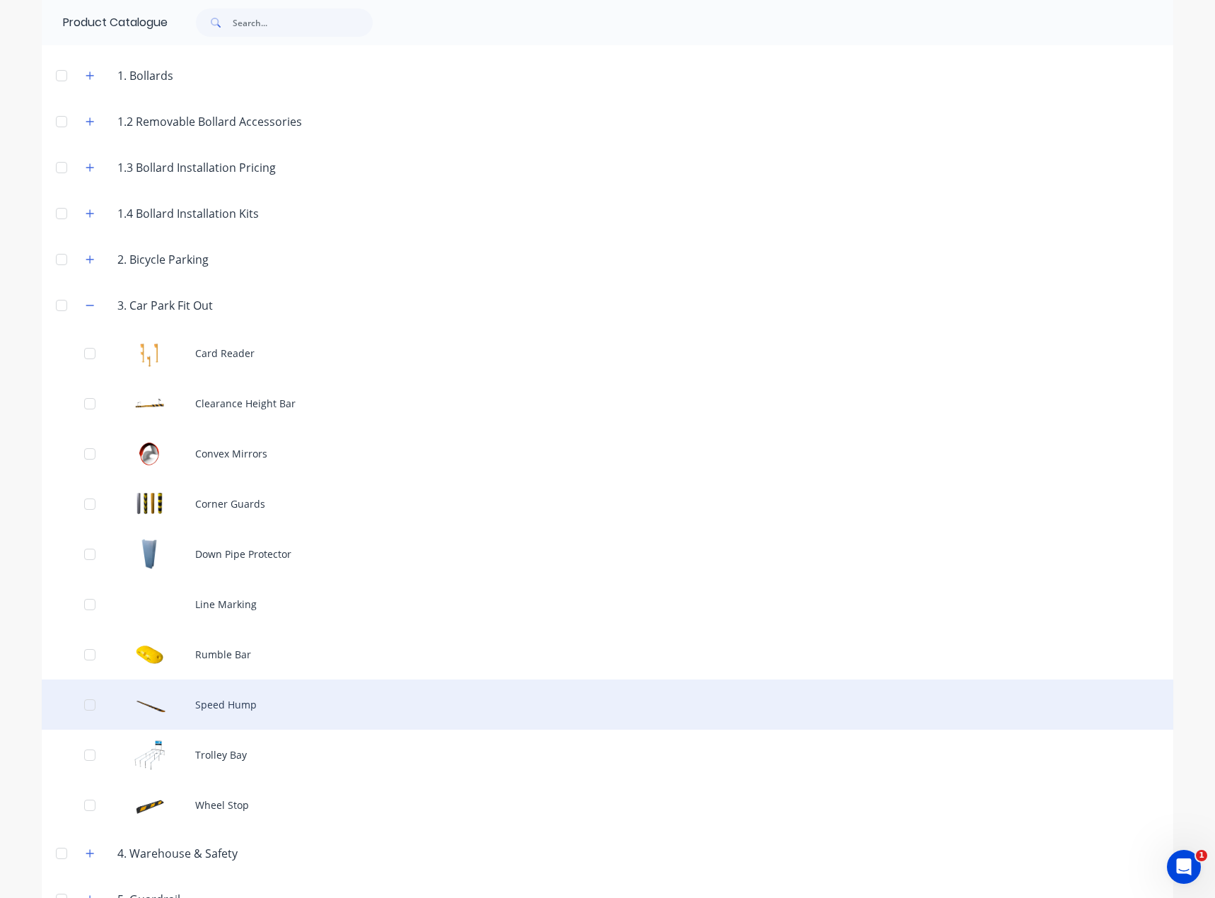
click at [231, 708] on div "Speed Hump" at bounding box center [608, 705] width 1132 height 50
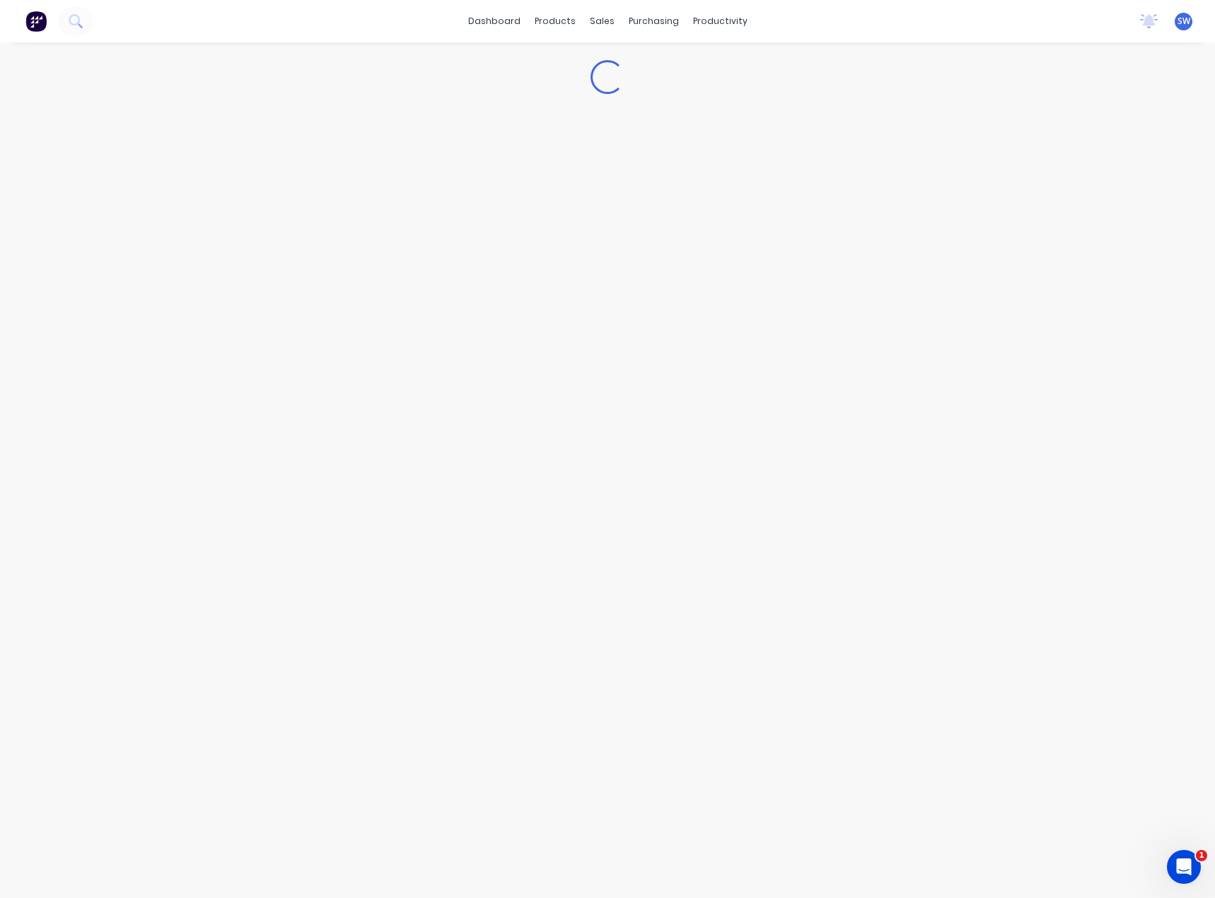
type textarea "x"
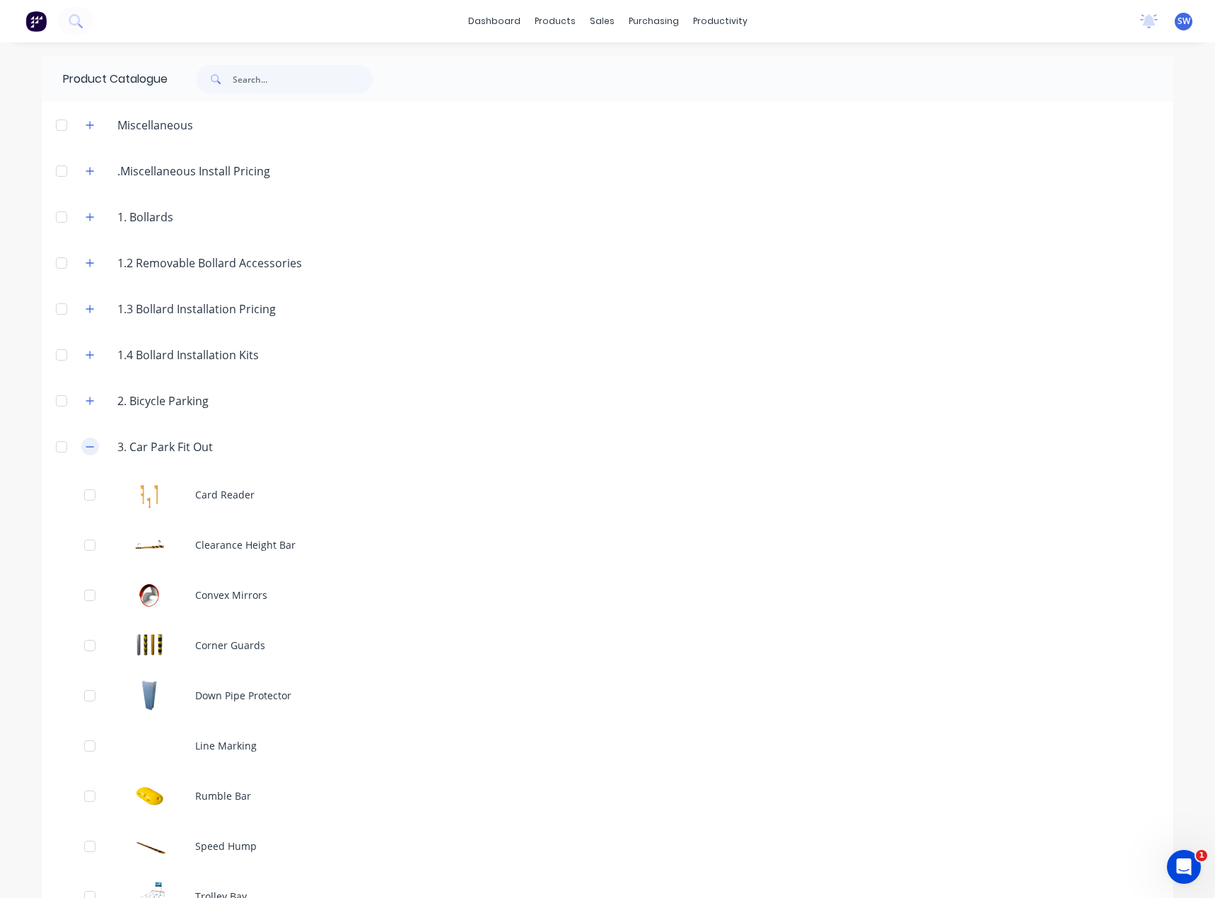
click at [88, 446] on icon "button" at bounding box center [90, 446] width 8 height 1
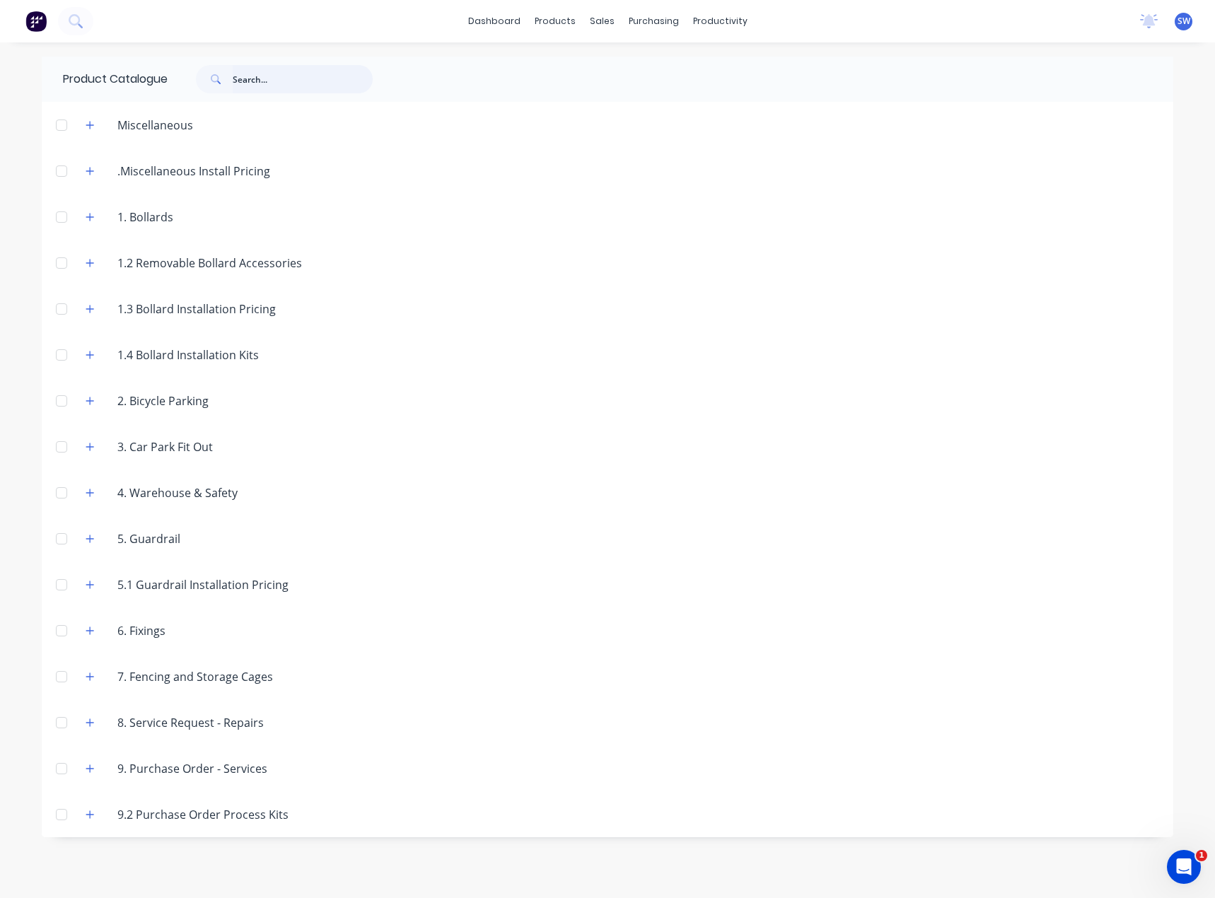
click at [257, 83] on input "text" at bounding box center [303, 79] width 140 height 28
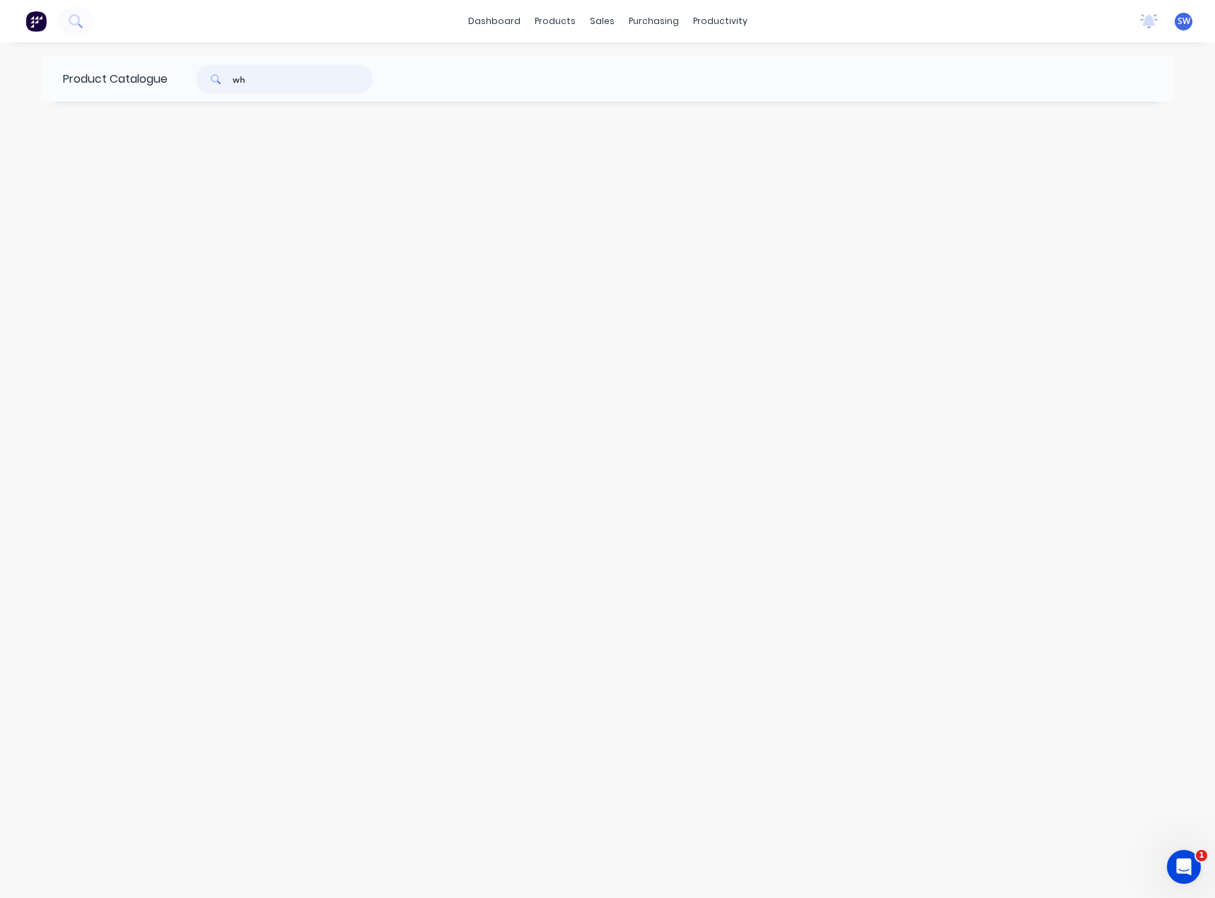
type input "w"
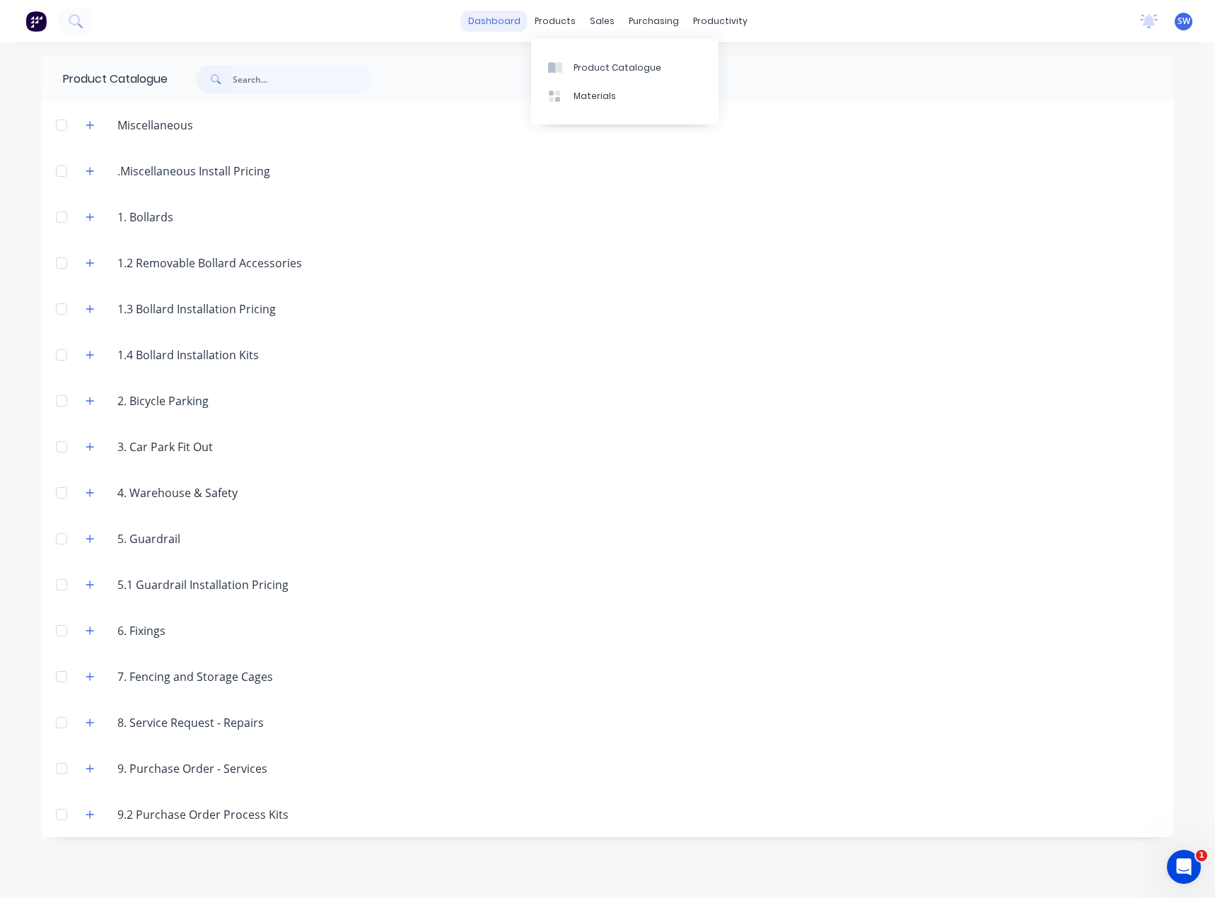
click at [504, 24] on link "dashboard" at bounding box center [494, 21] width 67 height 21
